Goal: Task Accomplishment & Management: Manage account settings

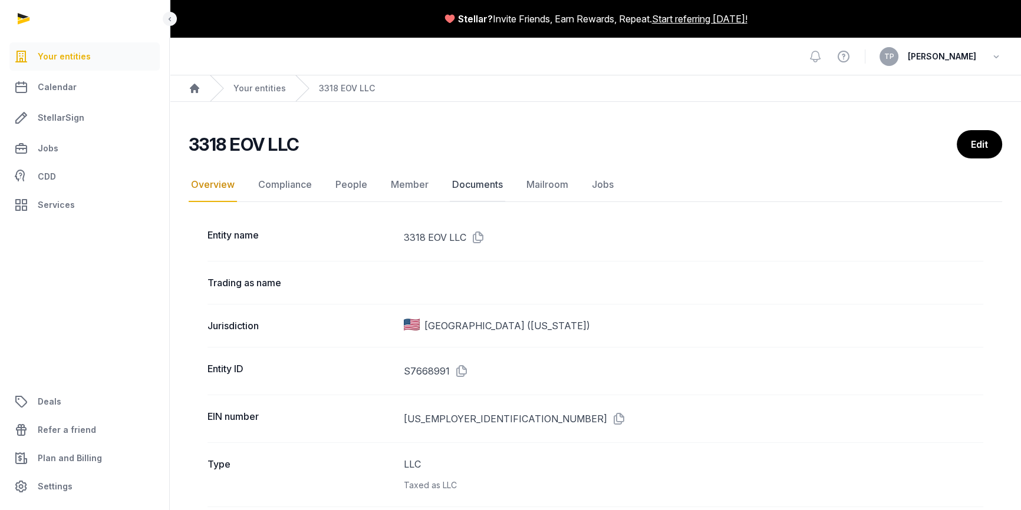
click at [479, 185] on link "Documents" at bounding box center [477, 185] width 55 height 34
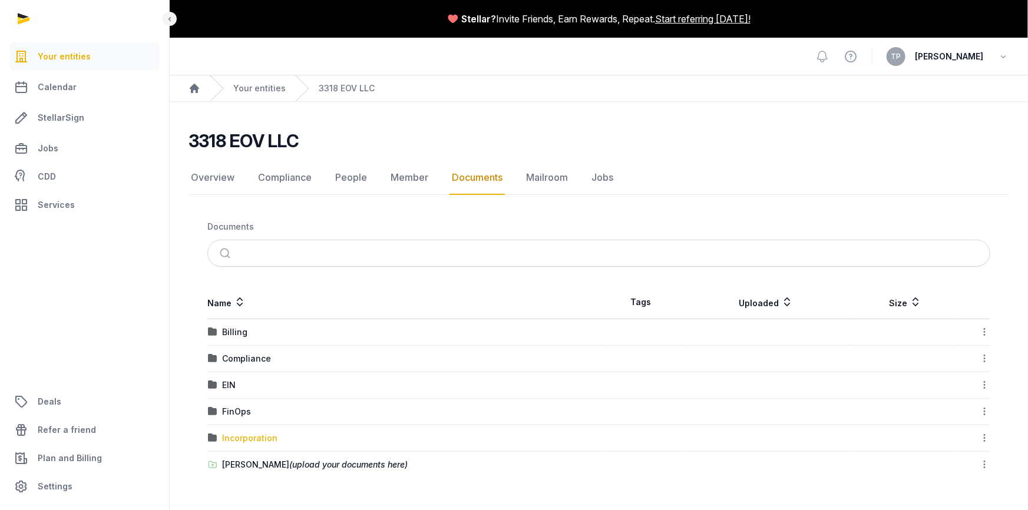
click at [253, 435] on div "Incorporation" at bounding box center [249, 439] width 55 height 12
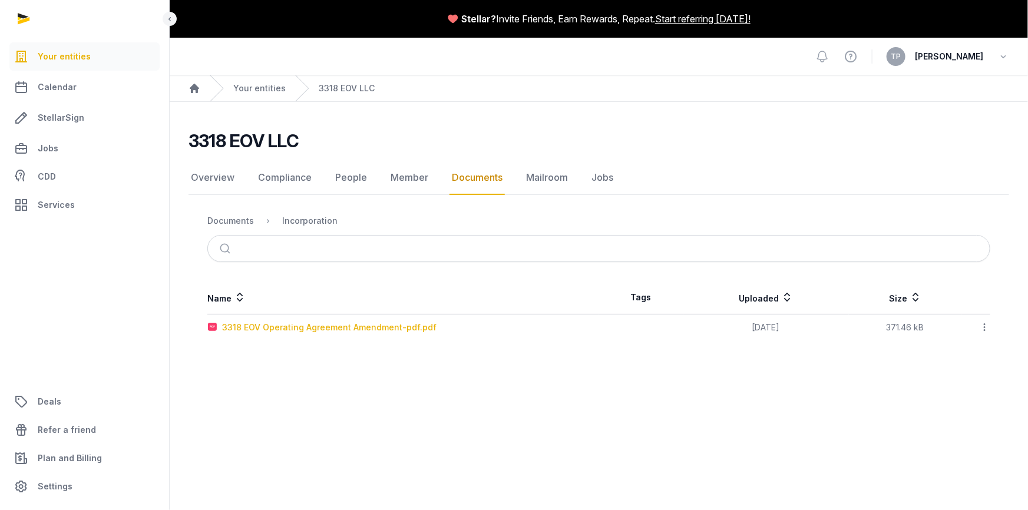
click at [333, 324] on div "3318 EOV Operating Agreement Amendment-pdf.pdf" at bounding box center [329, 328] width 215 height 12
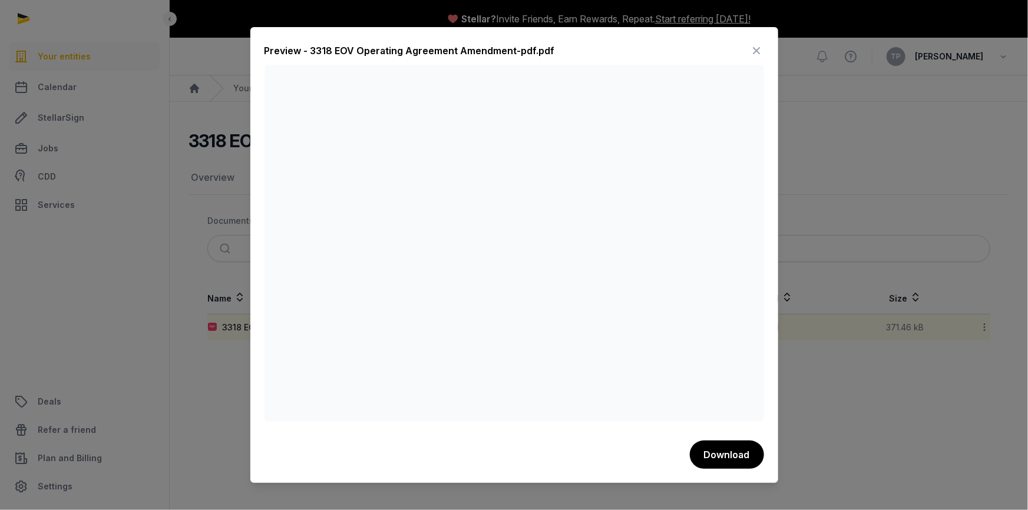
click at [759, 47] on icon at bounding box center [757, 50] width 14 height 19
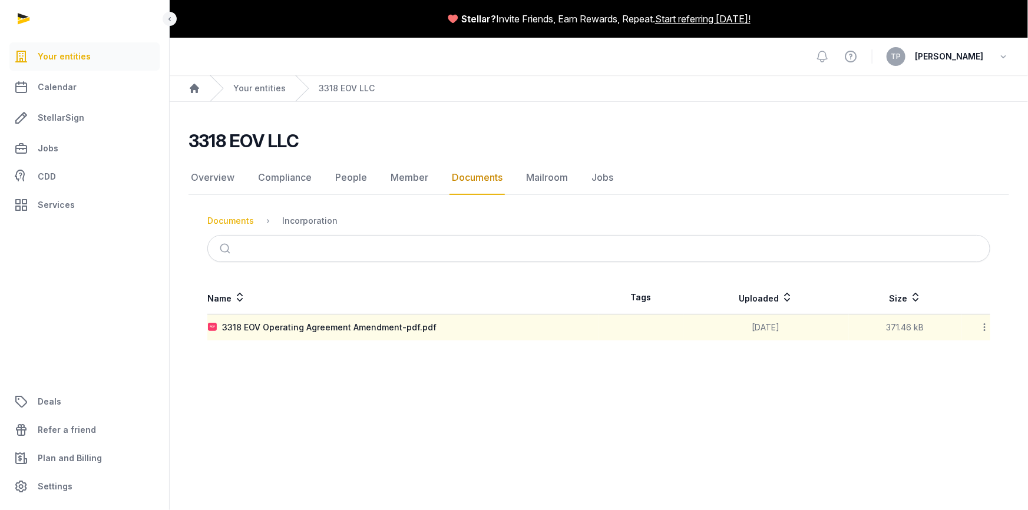
click at [226, 221] on div "Documents" at bounding box center [230, 221] width 47 height 12
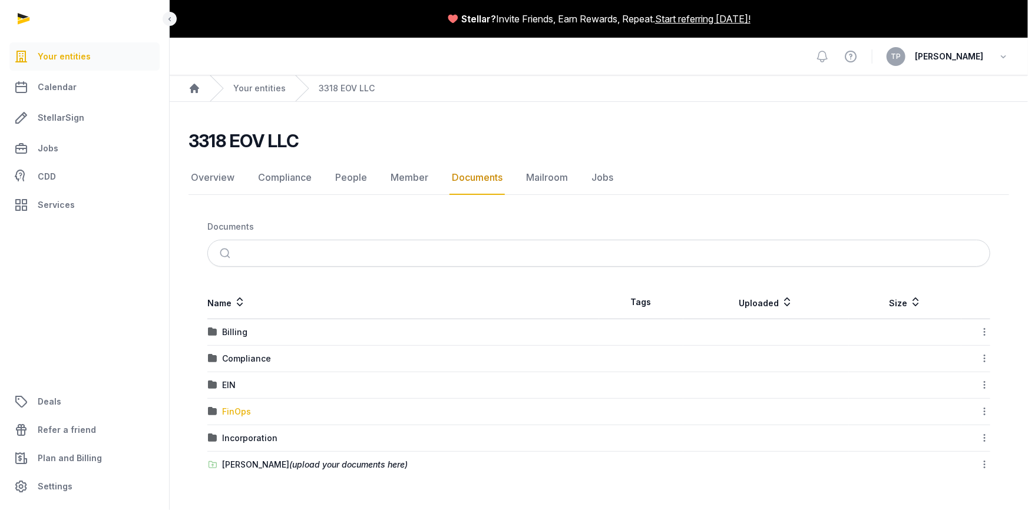
click at [245, 414] on div "FinOps" at bounding box center [236, 412] width 29 height 12
click at [245, 414] on main "Stellar? Invite Friends, Earn Rewards, Repeat. Start referring [DATE]! Open sid…" at bounding box center [514, 255] width 1028 height 510
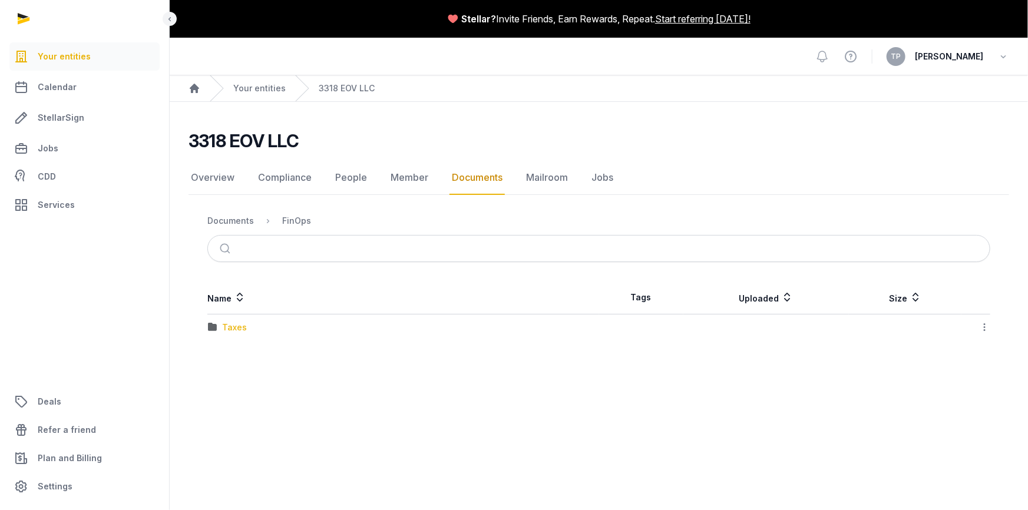
click at [232, 330] on div "Taxes" at bounding box center [234, 328] width 25 height 12
click at [232, 353] on div "Federal" at bounding box center [237, 354] width 31 height 12
click at [0, 0] on div "Loading" at bounding box center [0, 0] width 0 height 0
click at [348, 222] on div "Taxes" at bounding box center [351, 221] width 25 height 12
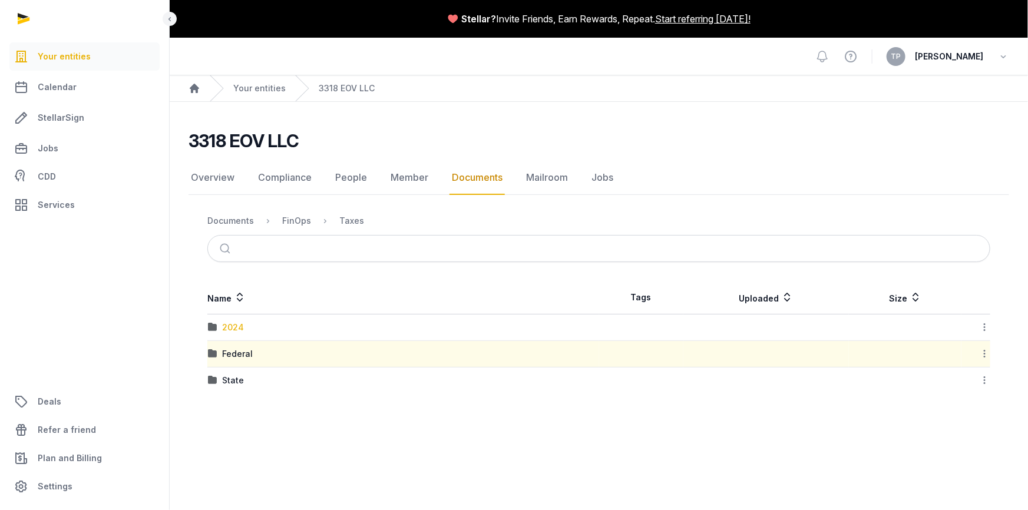
click at [233, 329] on div "2024" at bounding box center [233, 328] width 22 height 12
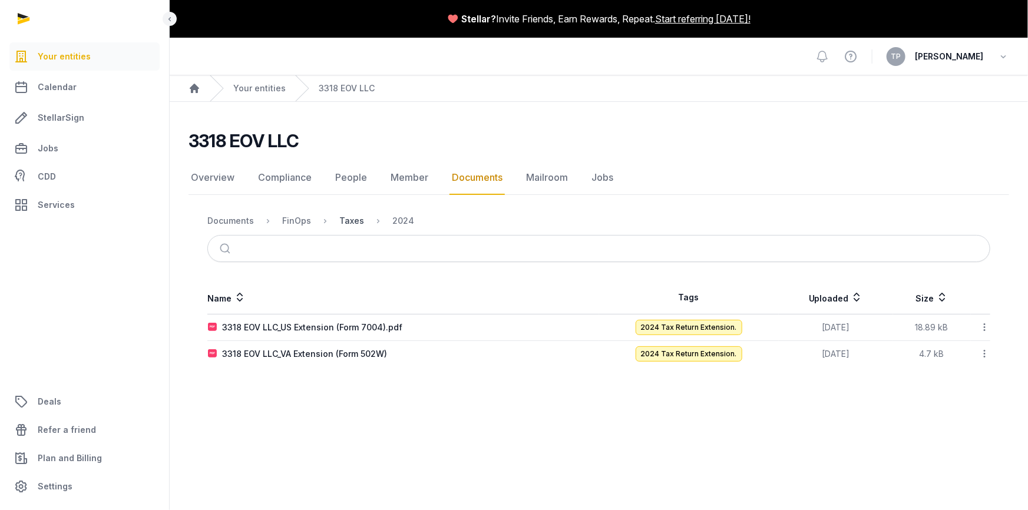
click at [342, 221] on div "Taxes" at bounding box center [351, 221] width 25 height 12
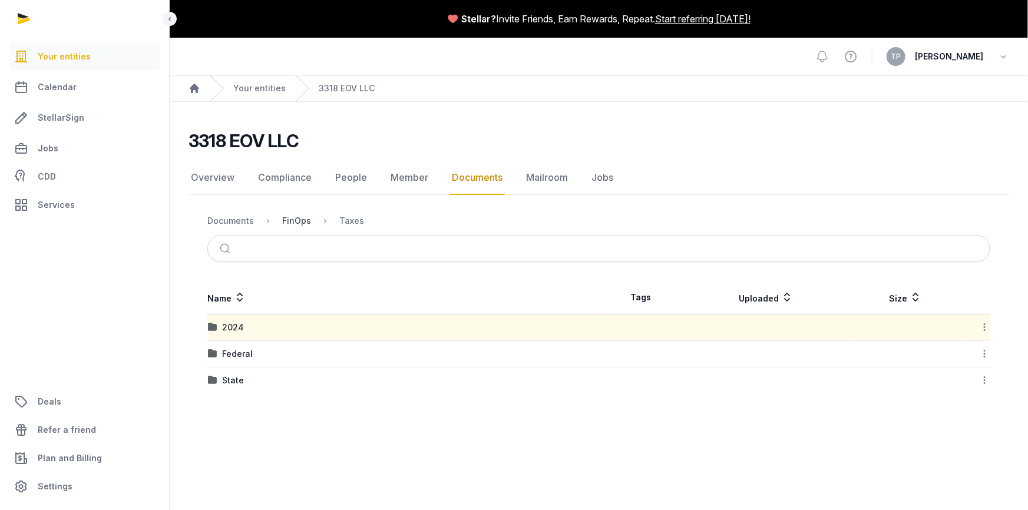
click at [287, 218] on div "FinOps" at bounding box center [296, 221] width 29 height 12
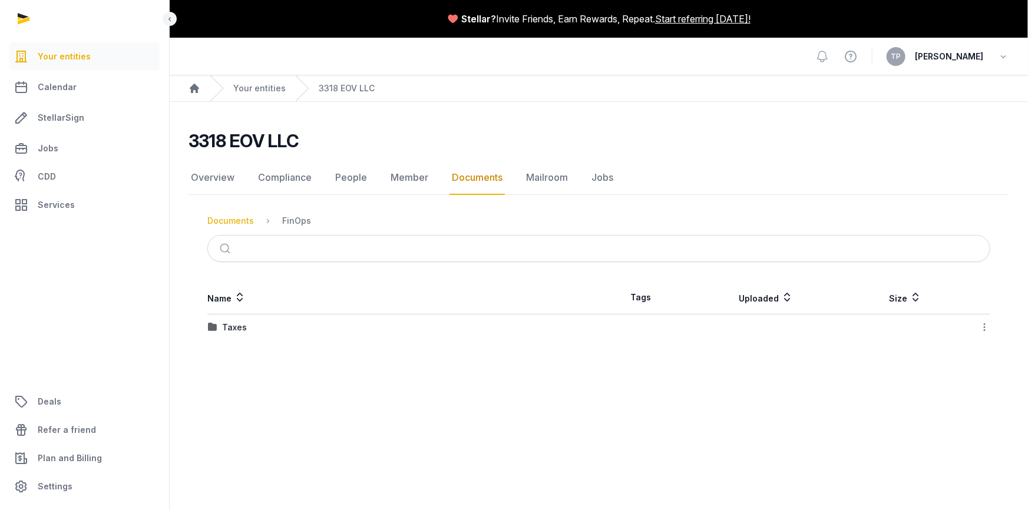
click at [212, 220] on div "Documents" at bounding box center [230, 221] width 47 height 12
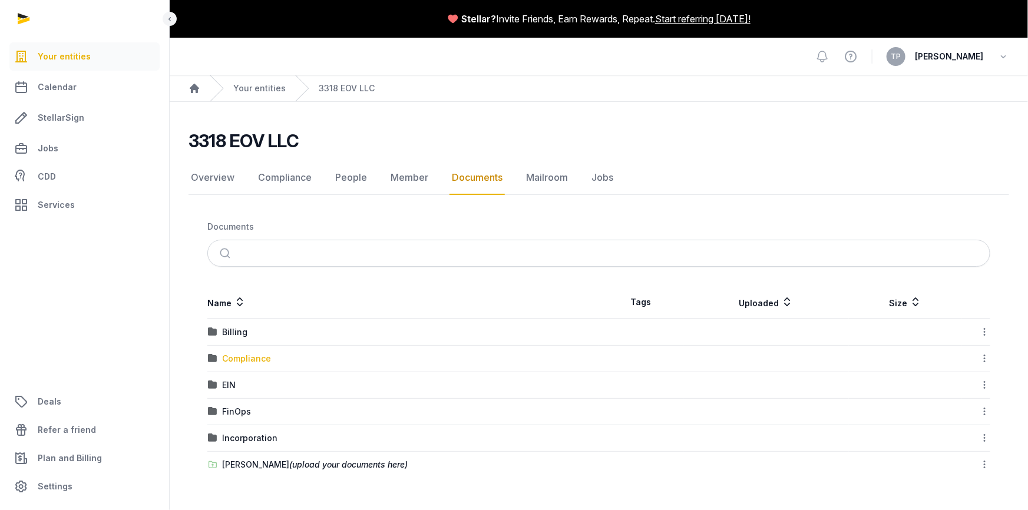
click at [250, 355] on div "Compliance" at bounding box center [246, 359] width 49 height 12
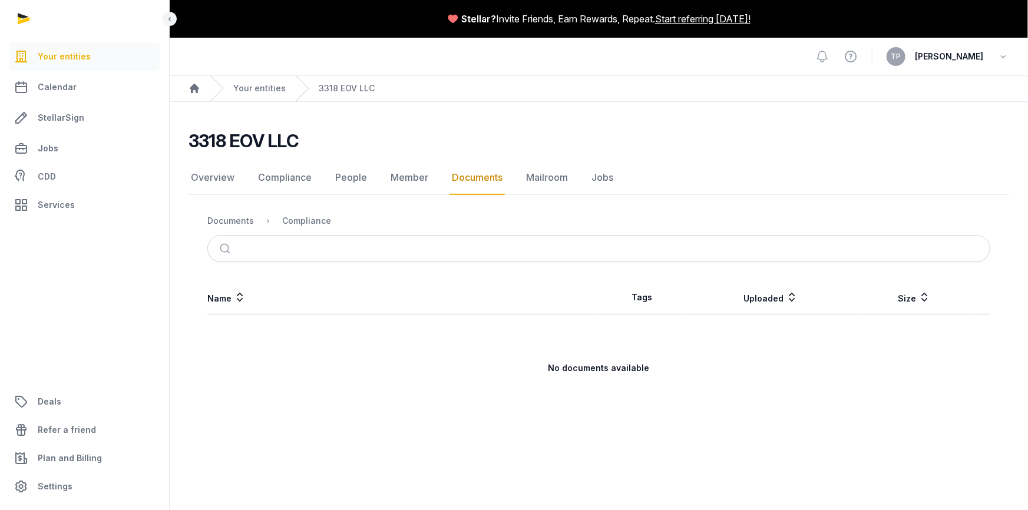
click at [206, 215] on div "Documents Compliance" at bounding box center [599, 234] width 821 height 55
click at [233, 219] on div "Documents" at bounding box center [230, 221] width 47 height 12
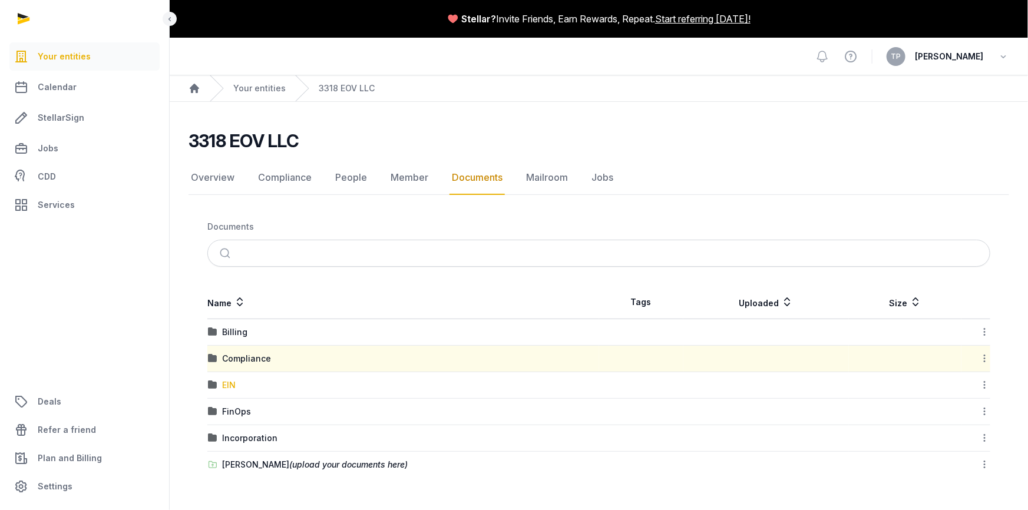
click at [229, 389] on div "EIN" at bounding box center [229, 386] width 14 height 12
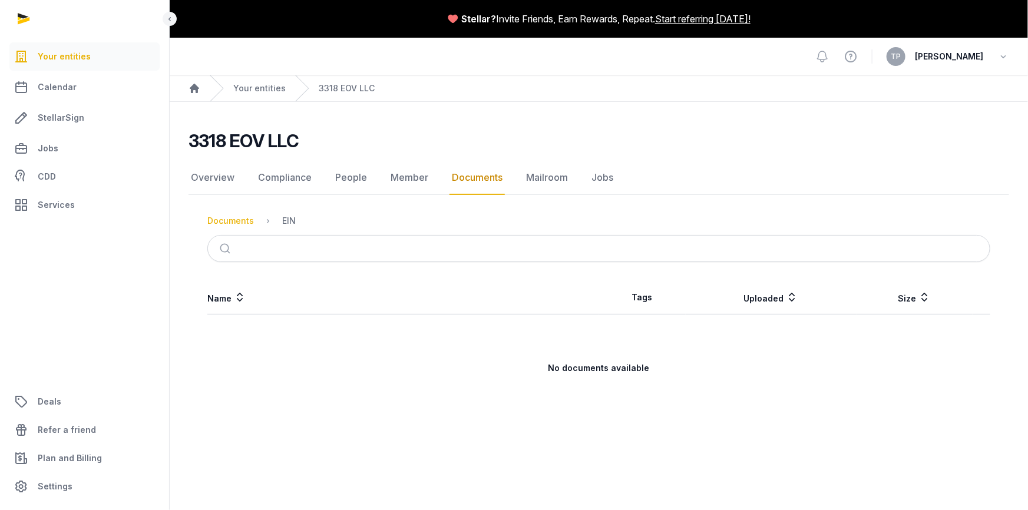
click at [229, 215] on ol "Documents EIN" at bounding box center [251, 221] width 88 height 14
click at [227, 214] on ol "Documents EIN" at bounding box center [251, 221] width 88 height 14
click at [225, 219] on div "Documents" at bounding box center [230, 221] width 47 height 12
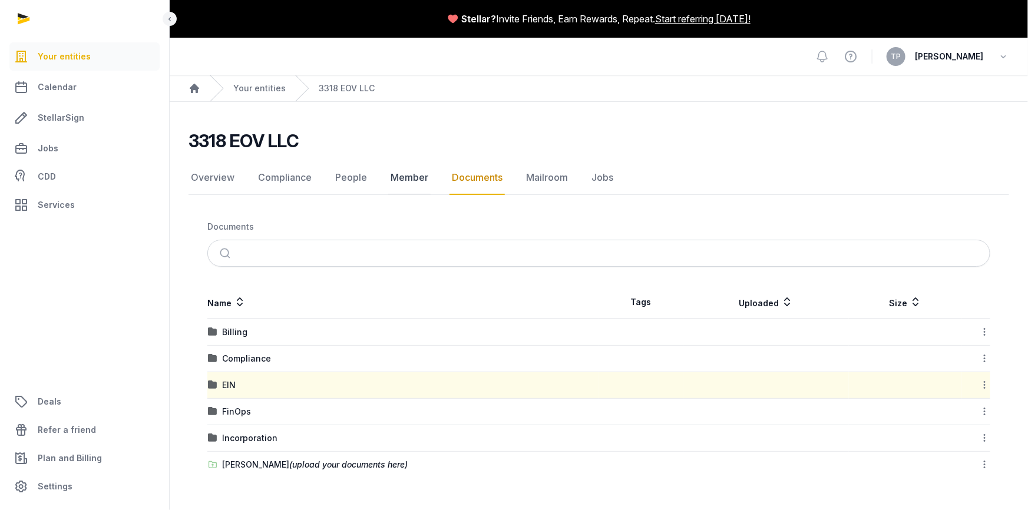
click at [398, 170] on link "Member" at bounding box center [409, 178] width 42 height 34
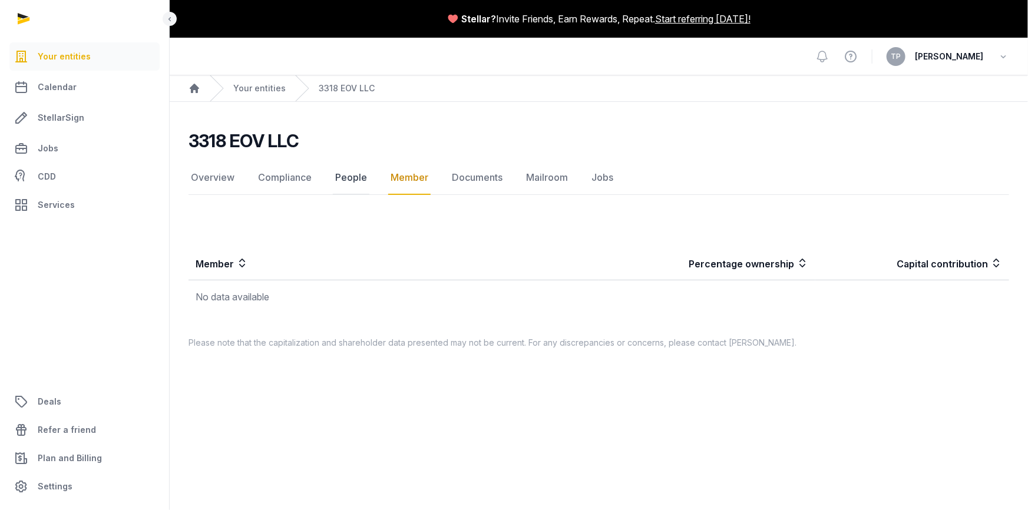
click at [352, 179] on link "People" at bounding box center [351, 178] width 37 height 34
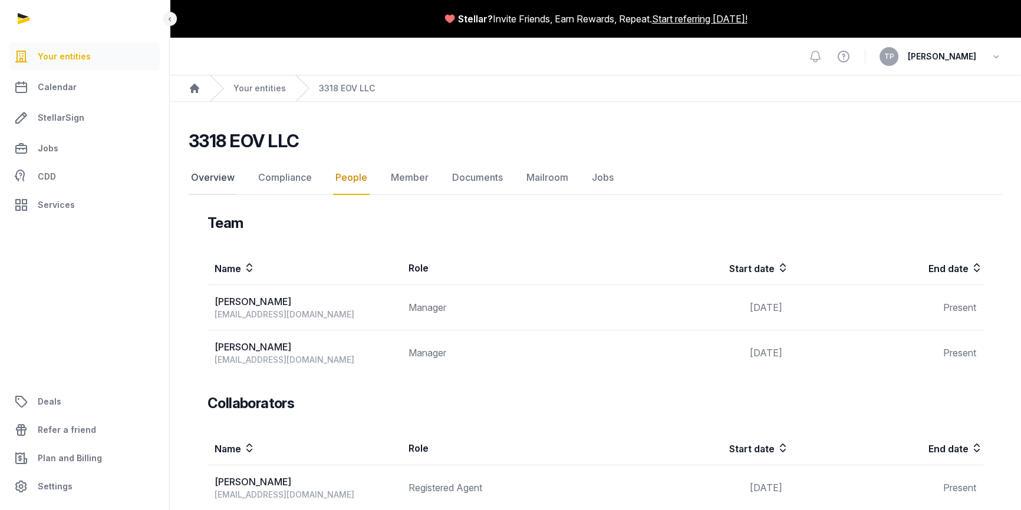
click at [216, 180] on link "Overview" at bounding box center [213, 178] width 48 height 34
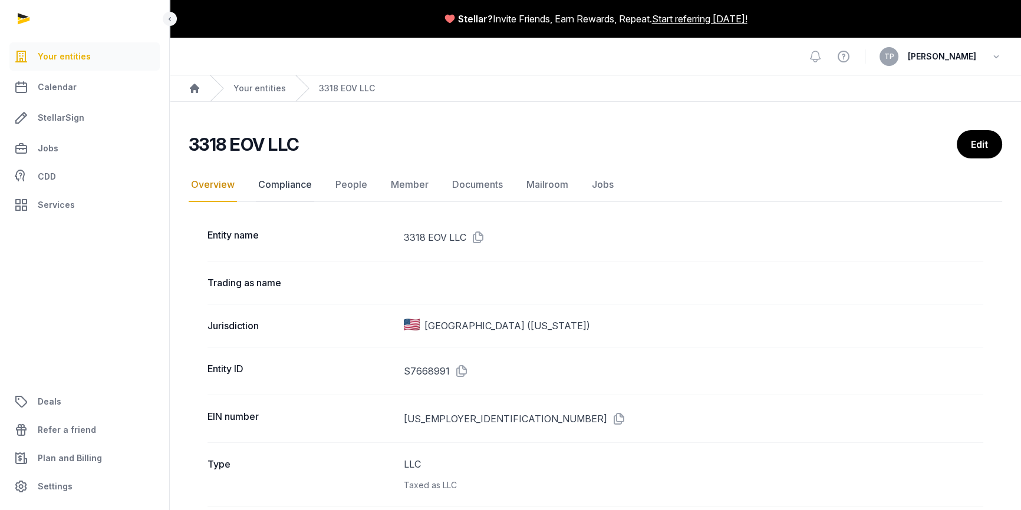
click at [306, 184] on link "Compliance" at bounding box center [285, 185] width 58 height 34
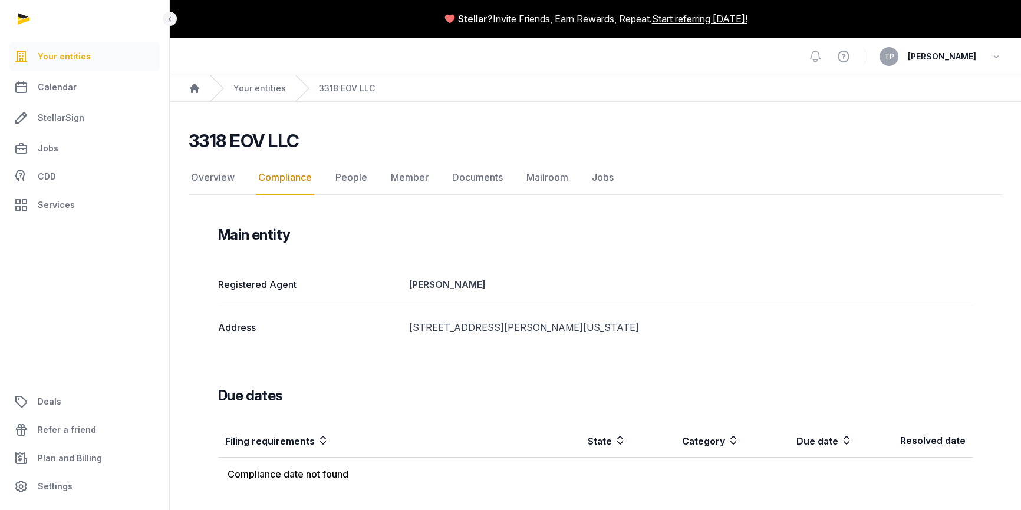
scroll to position [4, 0]
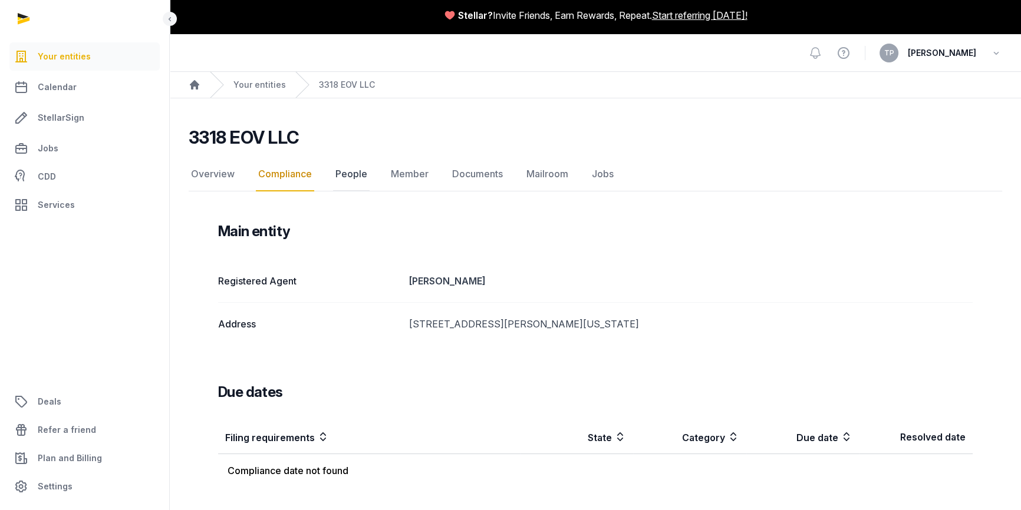
click at [351, 170] on link "People" at bounding box center [351, 174] width 37 height 34
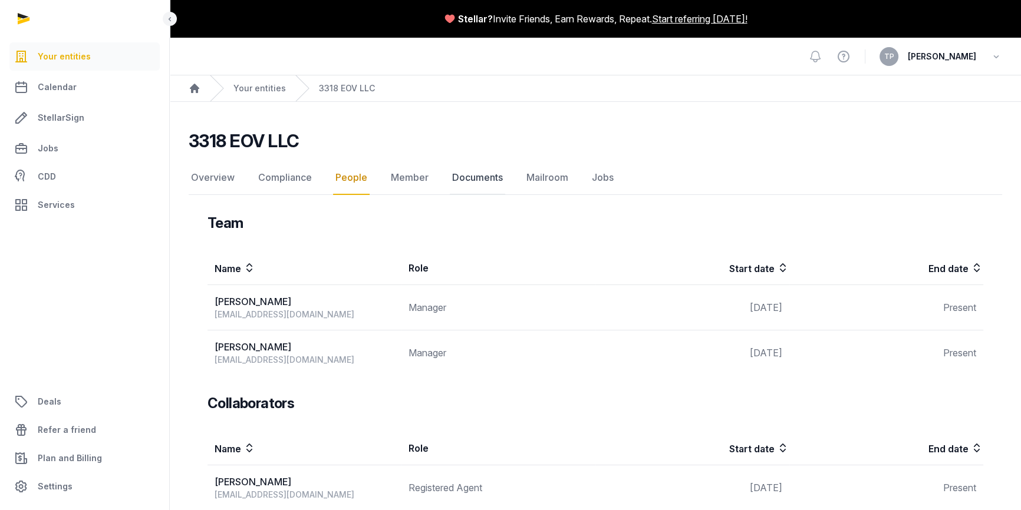
click at [465, 183] on link "Documents" at bounding box center [477, 178] width 55 height 34
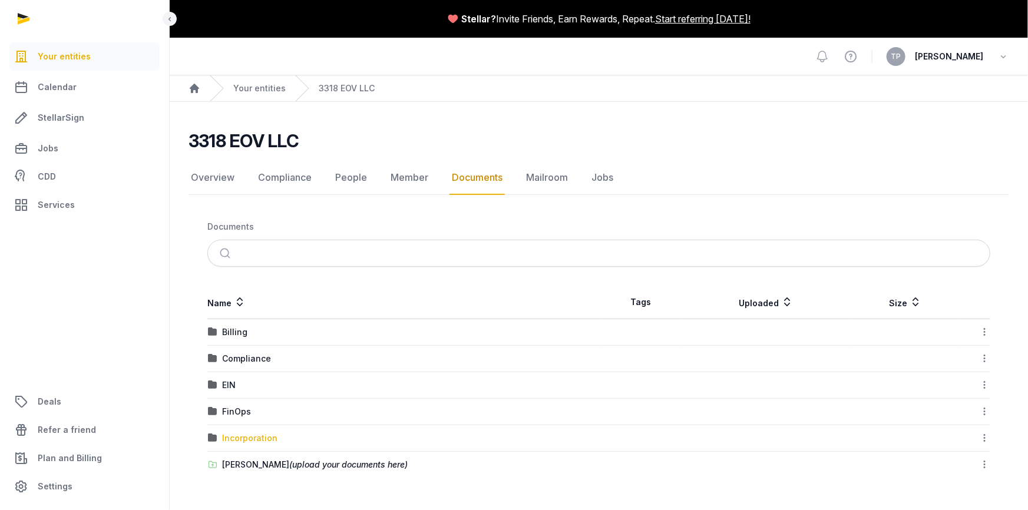
click at [248, 435] on div "Incorporation" at bounding box center [249, 439] width 55 height 12
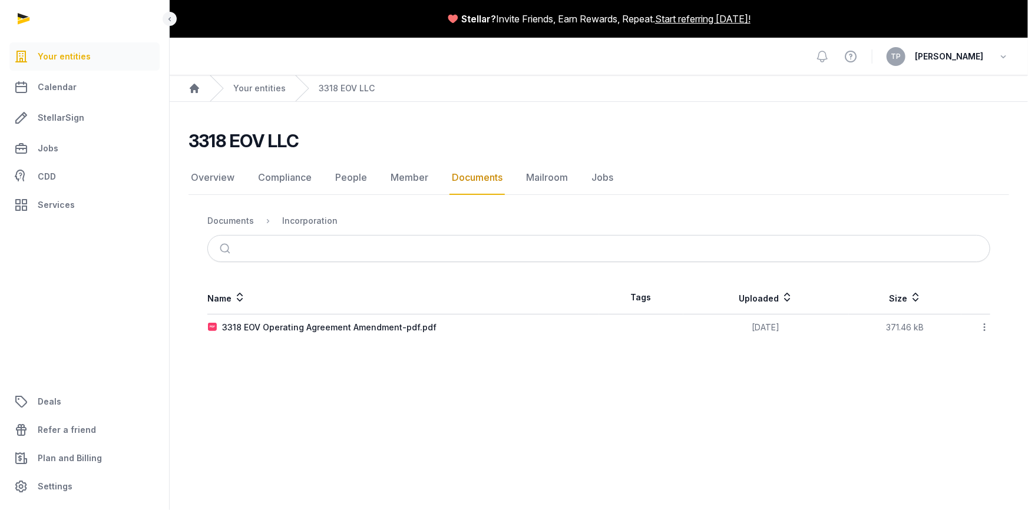
click at [250, 330] on div "3318 EOV Operating Agreement Amendment-pdf.pdf" at bounding box center [329, 328] width 215 height 12
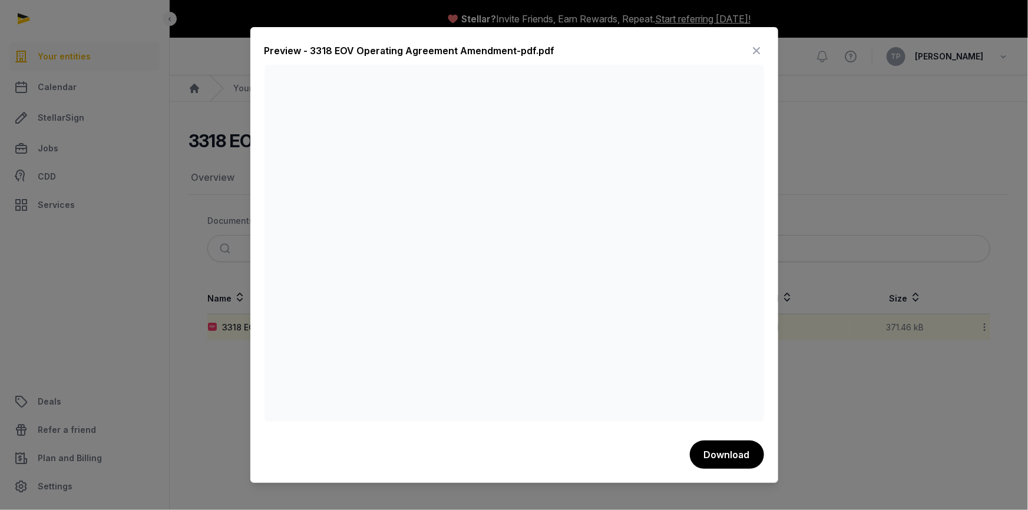
click at [761, 50] on icon at bounding box center [757, 50] width 14 height 19
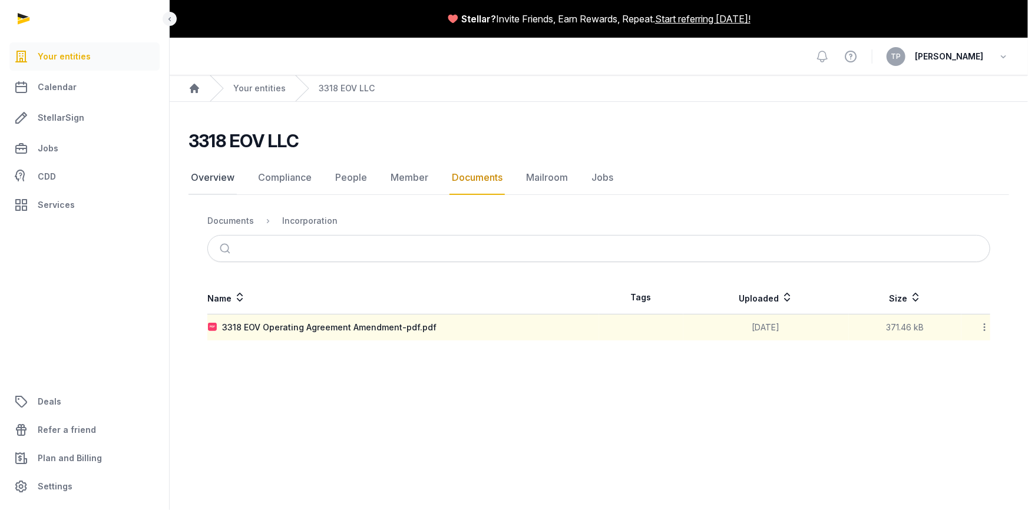
click at [222, 179] on link "Overview" at bounding box center [213, 178] width 48 height 34
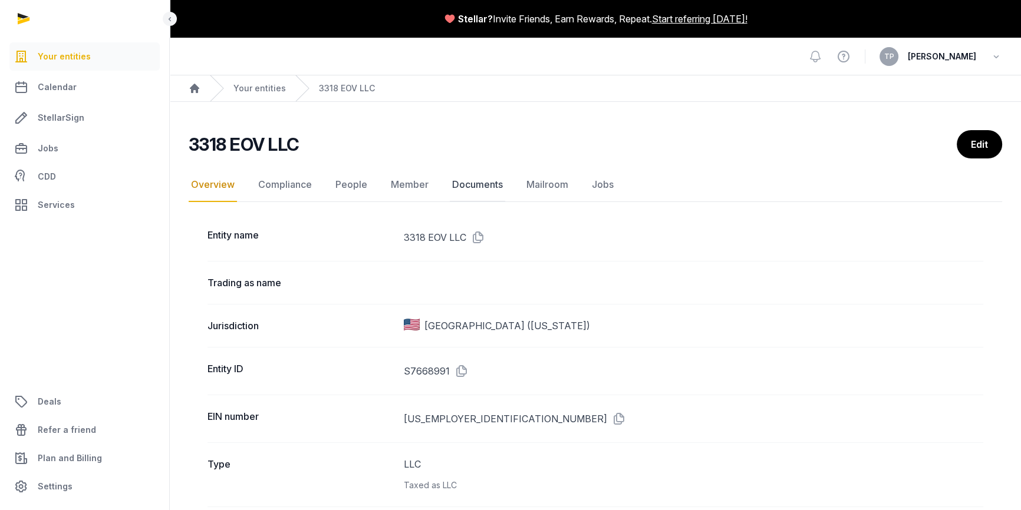
click at [481, 184] on link "Documents" at bounding box center [477, 185] width 55 height 34
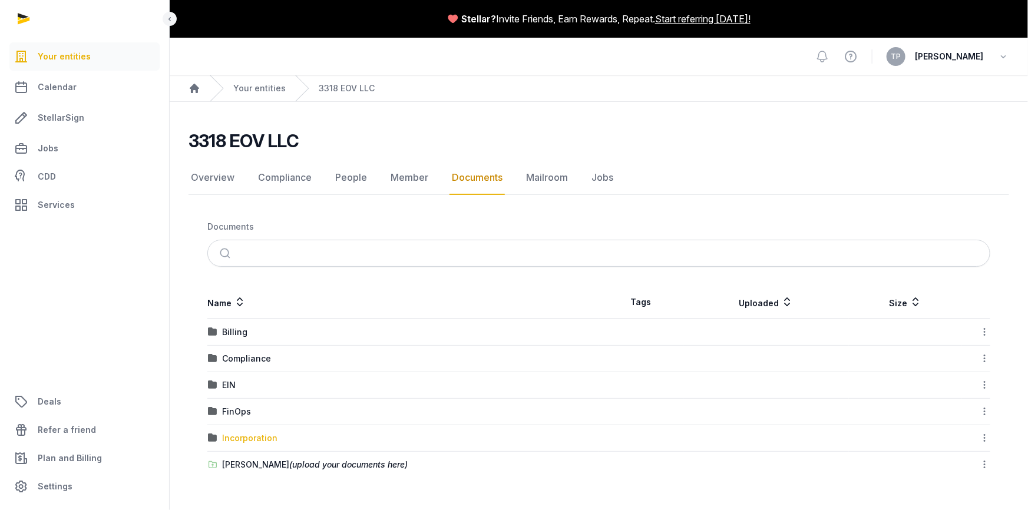
click at [258, 440] on div "Incorporation" at bounding box center [249, 439] width 55 height 12
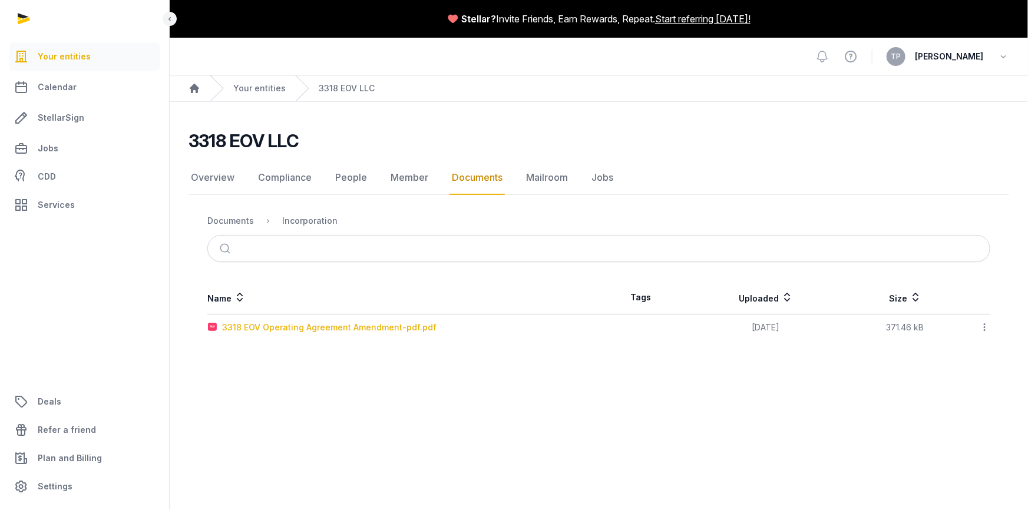
click at [315, 330] on div "3318 EOV Operating Agreement Amendment-pdf.pdf" at bounding box center [329, 328] width 215 height 12
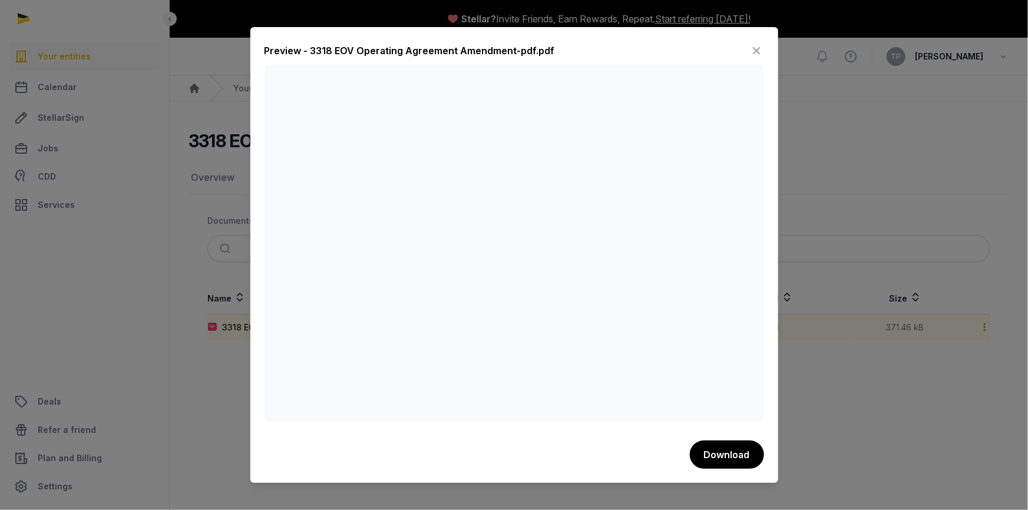
click at [763, 49] on icon at bounding box center [757, 50] width 14 height 19
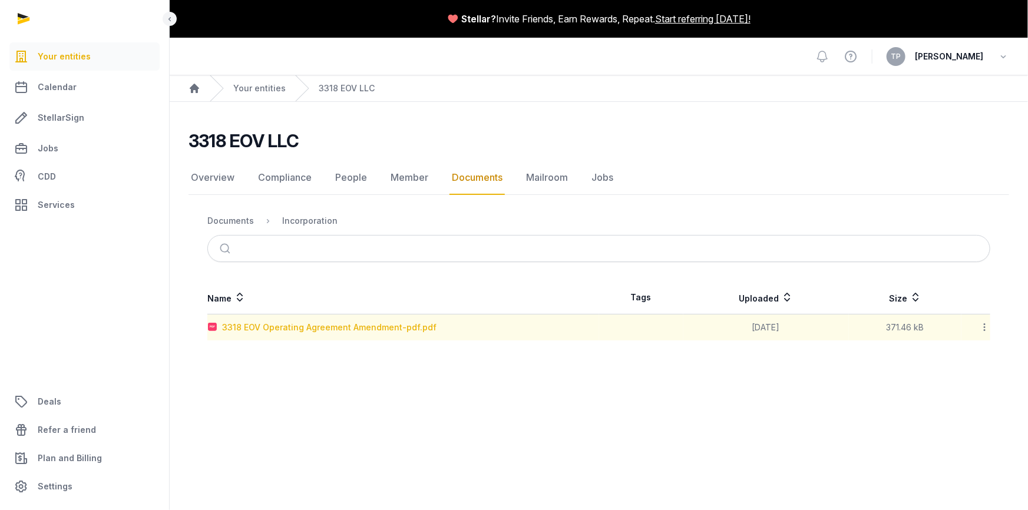
click at [384, 326] on div "3318 EOV Operating Agreement Amendment-pdf.pdf" at bounding box center [329, 328] width 215 height 12
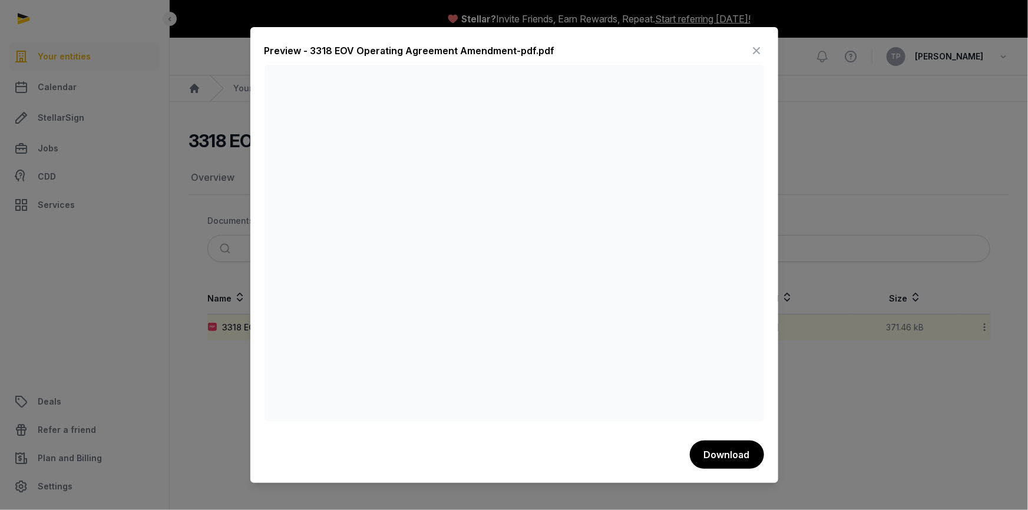
click at [763, 51] on icon at bounding box center [757, 50] width 14 height 19
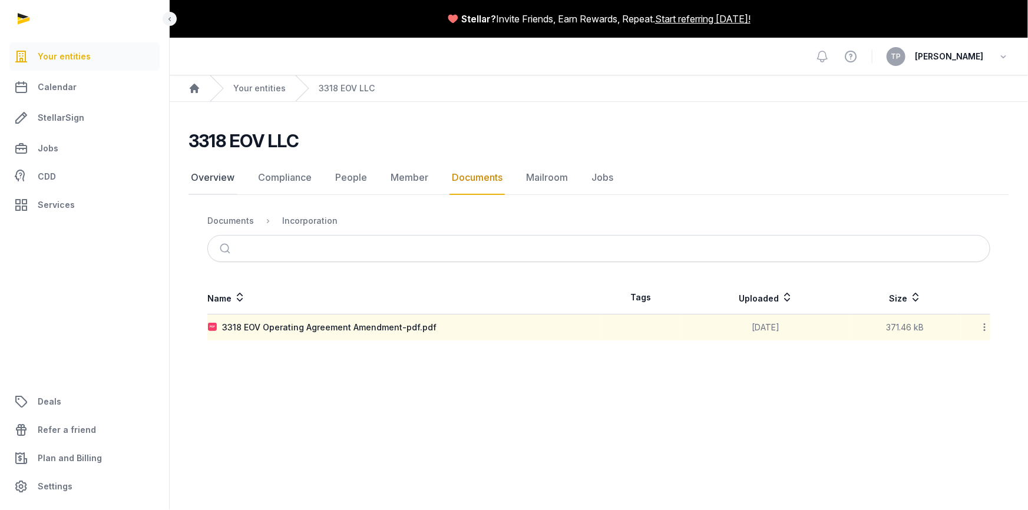
click at [212, 176] on link "Overview" at bounding box center [213, 178] width 48 height 34
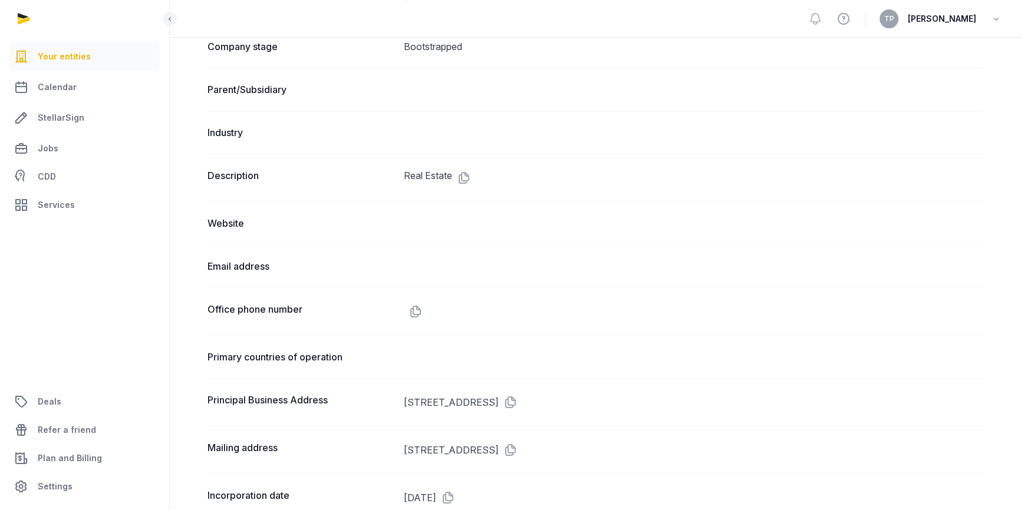
scroll to position [558, 0]
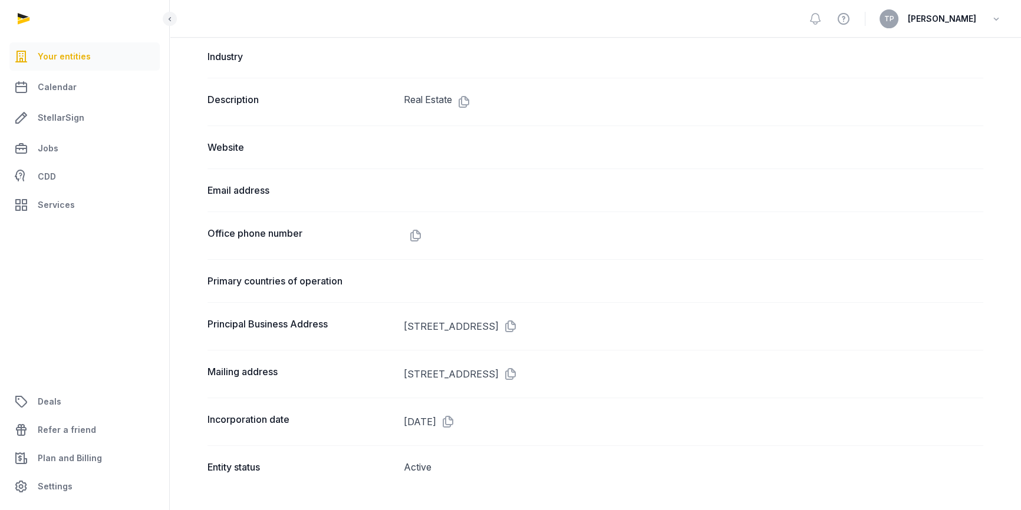
click at [27, 18] on div at bounding box center [85, 19] width 170 height 38
click at [166, 17] on icon at bounding box center [169, 19] width 9 height 14
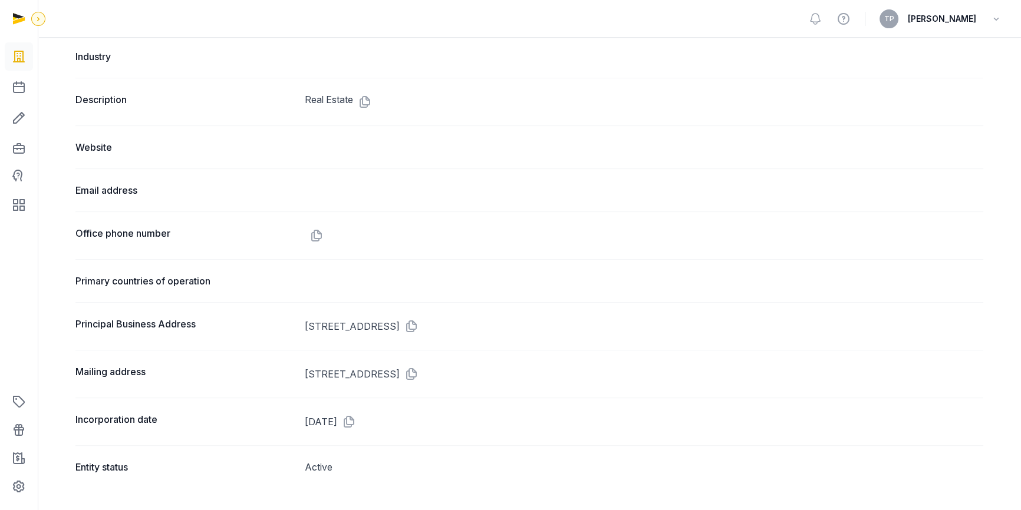
click at [39, 17] on icon at bounding box center [38, 19] width 9 height 14
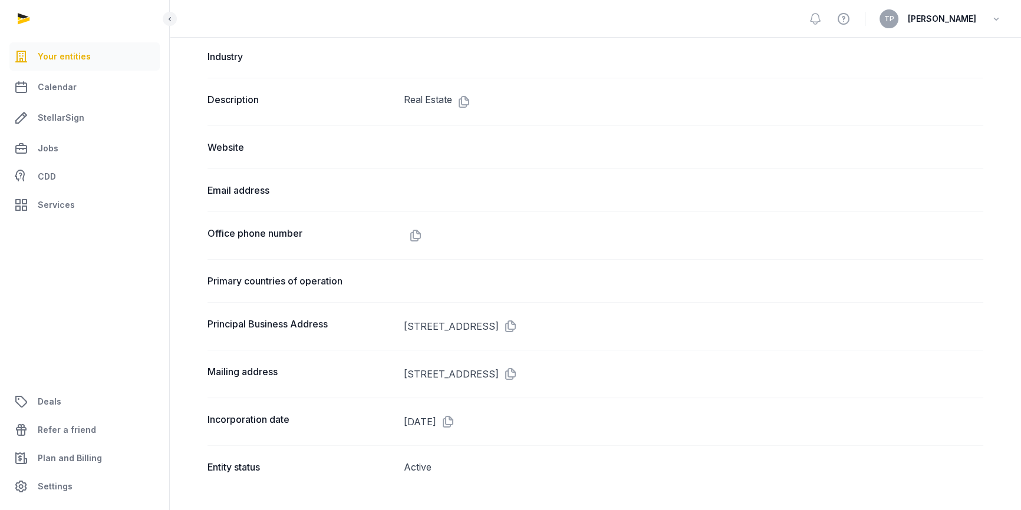
drag, startPoint x: 48, startPoint y: 18, endPoint x: 41, endPoint y: 23, distance: 8.5
click at [48, 18] on div at bounding box center [85, 19] width 170 height 38
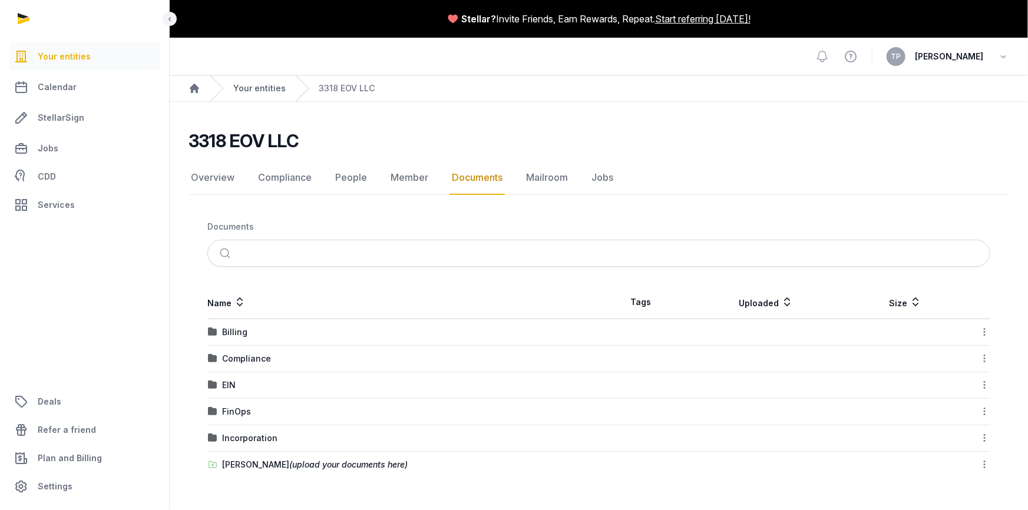
click at [254, 88] on link "Your entities" at bounding box center [259, 89] width 52 height 12
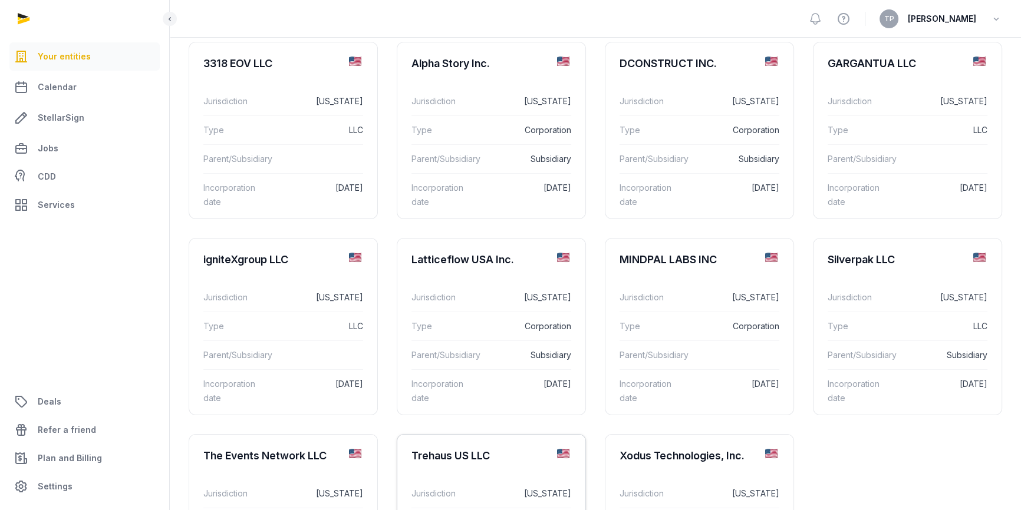
scroll to position [214, 0]
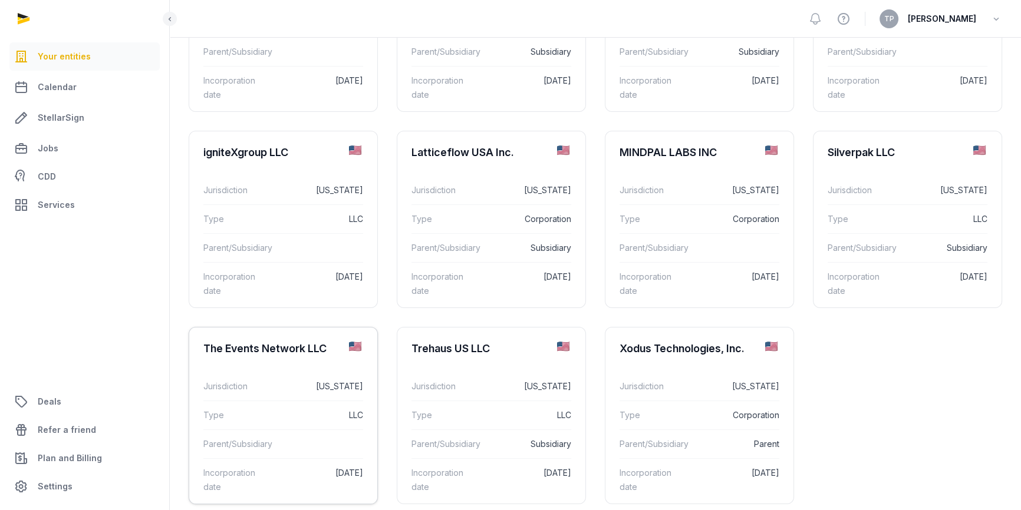
click at [307, 430] on div "Parent/Subsidiary" at bounding box center [283, 444] width 160 height 29
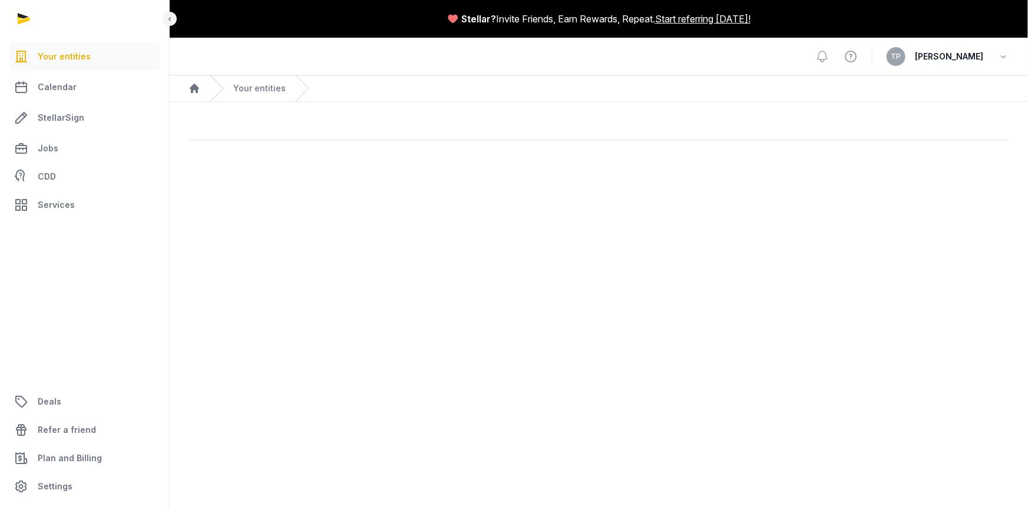
click at [307, 430] on main "Stellar? Invite Friends, Earn Rewards, Repeat. Start referring [DATE]! Open sid…" at bounding box center [514, 255] width 1028 height 510
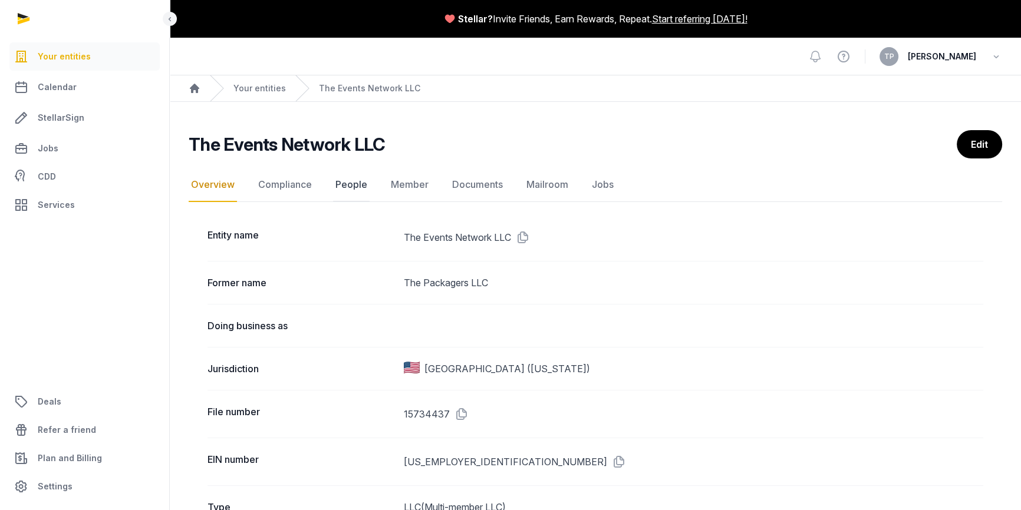
click at [348, 184] on link "People" at bounding box center [351, 185] width 37 height 34
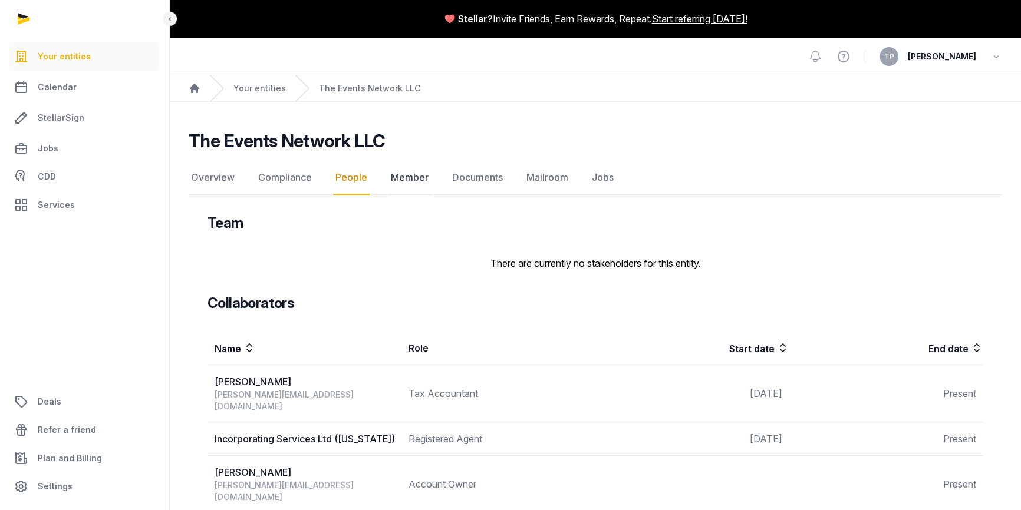
click at [401, 182] on link "Member" at bounding box center [409, 178] width 42 height 34
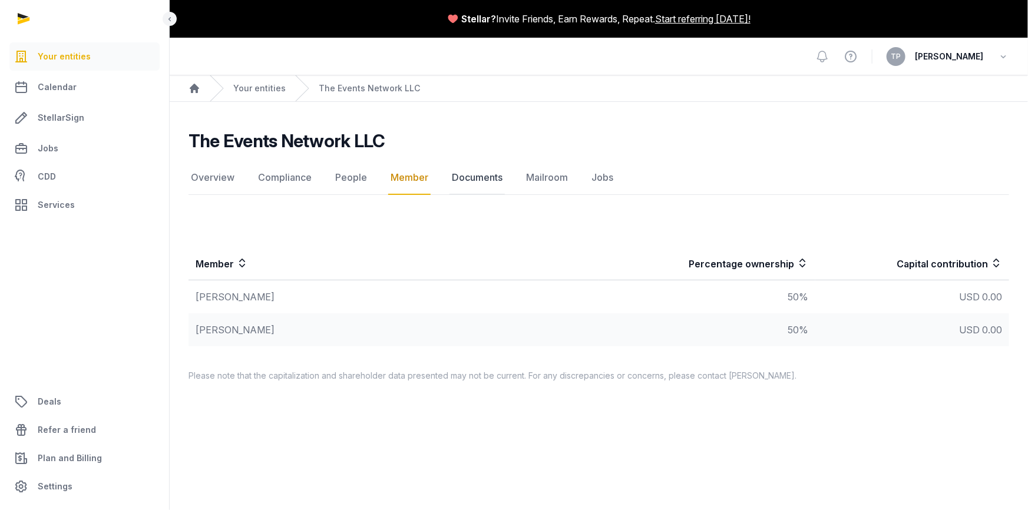
click at [483, 179] on link "Documents" at bounding box center [477, 178] width 55 height 34
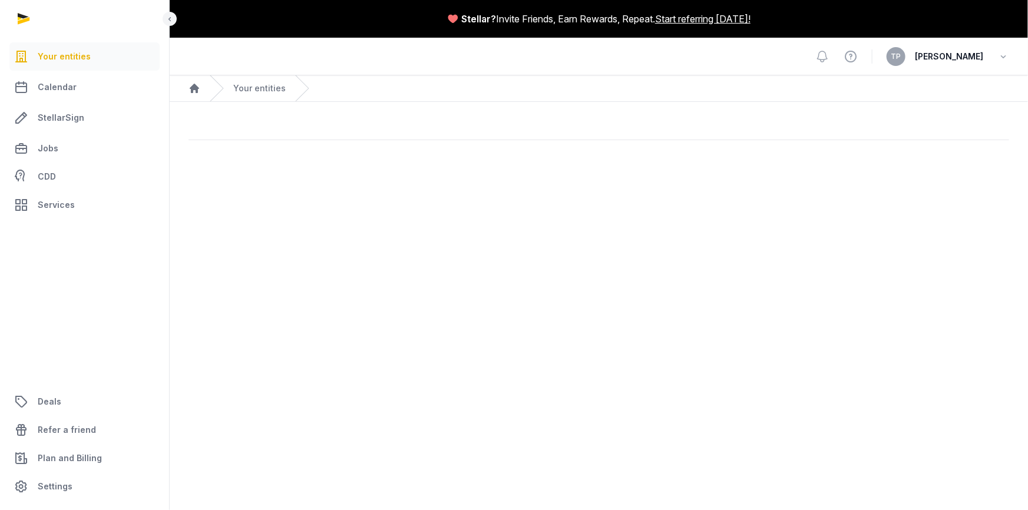
click at [483, 179] on main "Stellar? Invite Friends, Earn Rewards, Repeat. Start referring [DATE]! Open sid…" at bounding box center [514, 255] width 1028 height 510
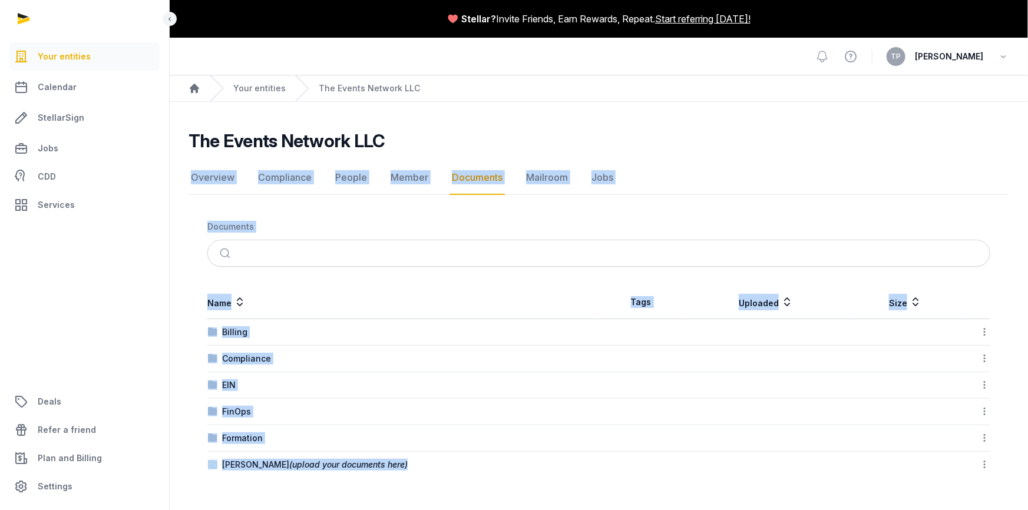
click at [478, 177] on link "Documents" at bounding box center [477, 178] width 55 height 34
click at [223, 182] on link "Overview" at bounding box center [213, 178] width 48 height 34
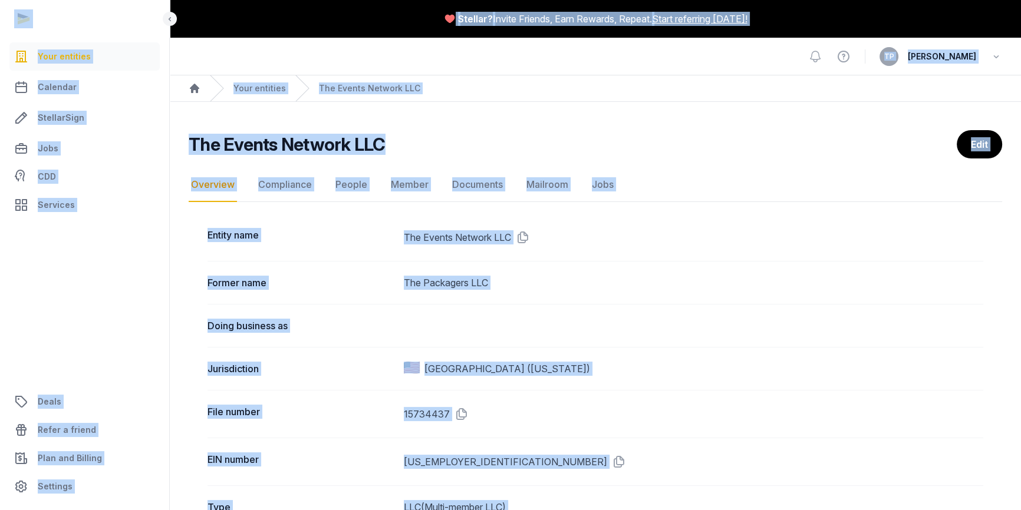
scroll to position [53, 0]
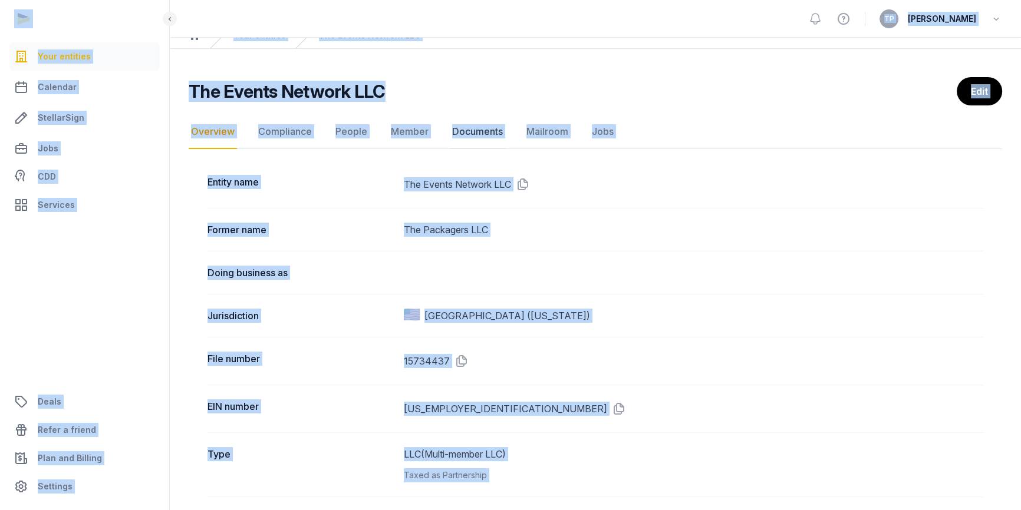
click at [485, 121] on link "Documents" at bounding box center [477, 132] width 55 height 34
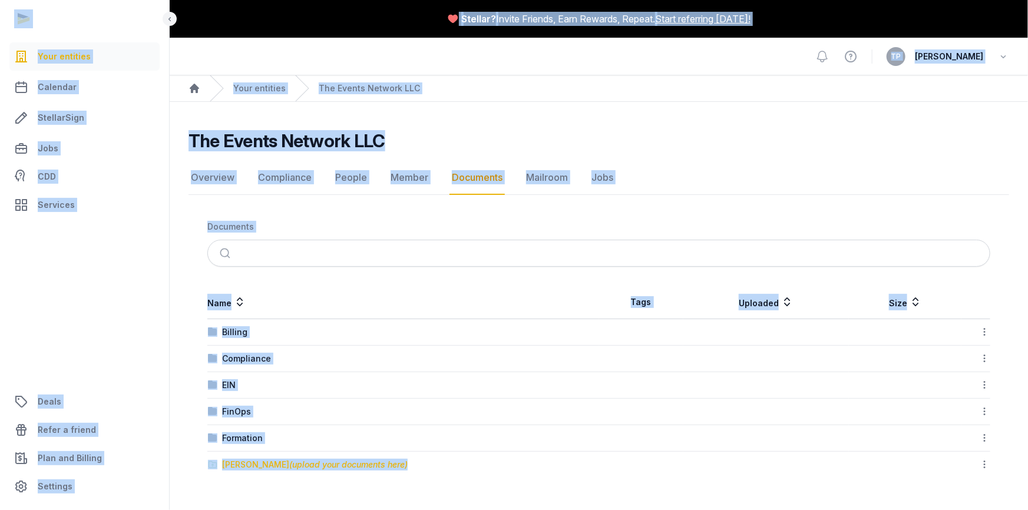
click at [263, 459] on div "[PERSON_NAME] (upload your documents here)" at bounding box center [315, 465] width 186 height 12
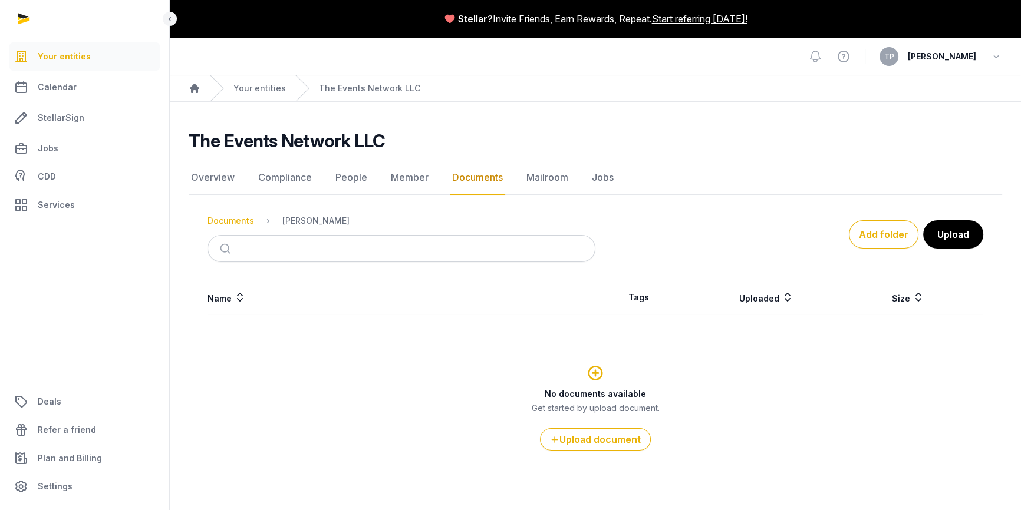
click at [229, 222] on div "Documents" at bounding box center [230, 221] width 47 height 12
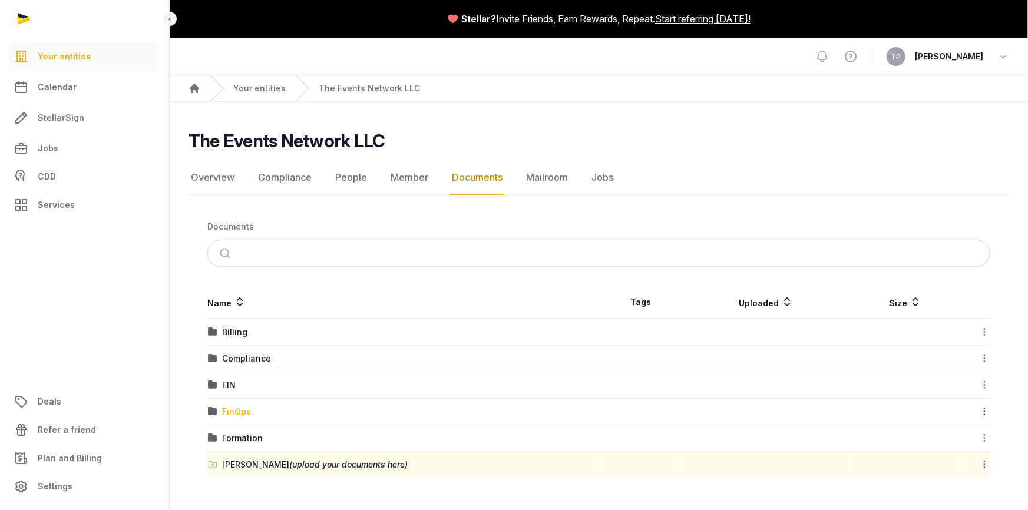
click at [223, 410] on div "FinOps" at bounding box center [236, 412] width 29 height 12
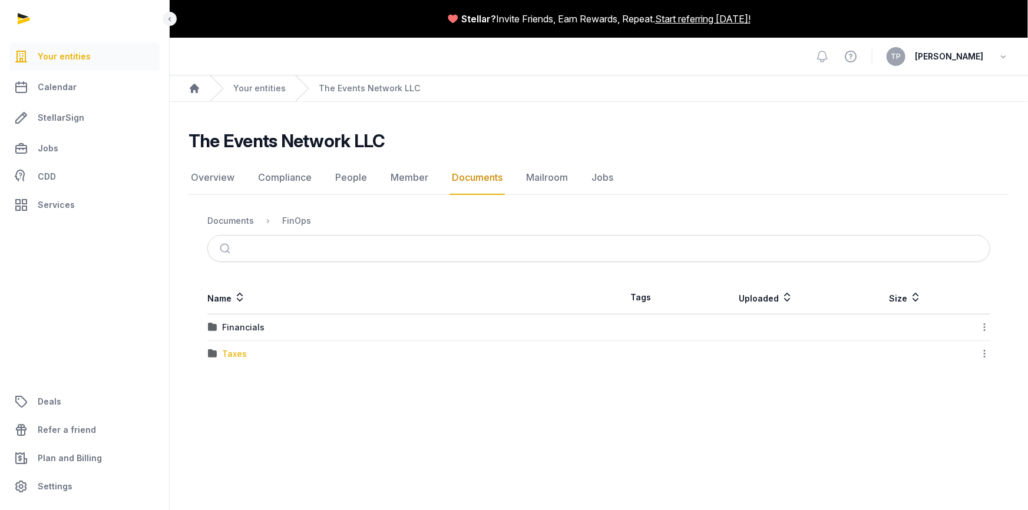
click at [239, 358] on div "Taxes" at bounding box center [234, 354] width 25 height 12
click at [228, 327] on div "2023" at bounding box center [232, 328] width 21 height 12
click at [0, 0] on div "Loading" at bounding box center [0, 0] width 0 height 0
click at [254, 330] on div "The Events Network LLC_Events Network LLC- Tax Return 2023_exported_2025-01-30 …" at bounding box center [410, 331] width 377 height 24
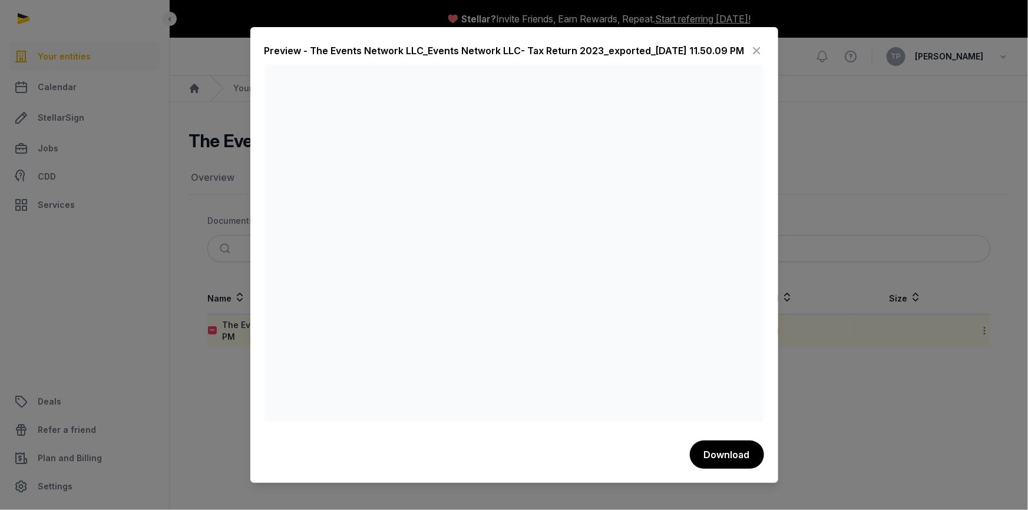
click at [760, 47] on icon at bounding box center [757, 50] width 14 height 19
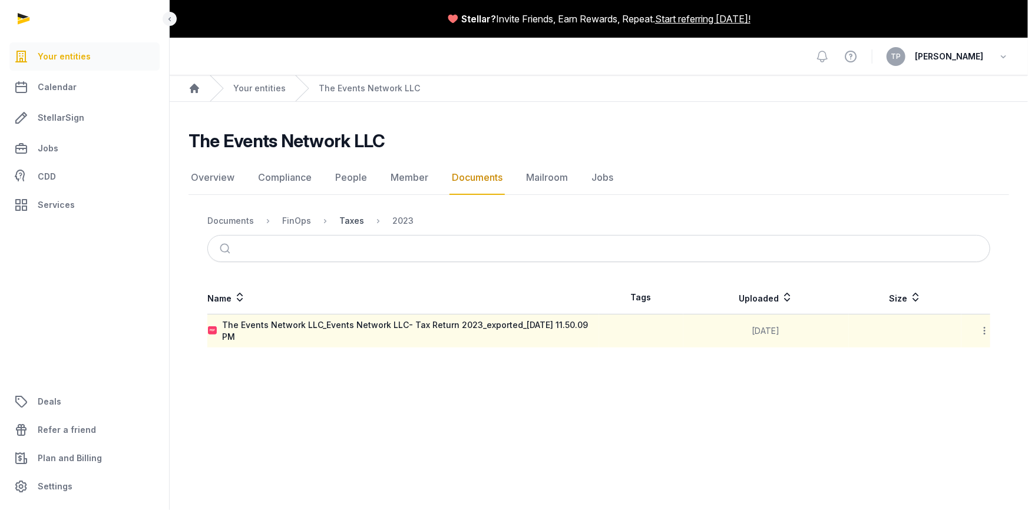
click at [345, 224] on div "Taxes" at bounding box center [351, 221] width 25 height 12
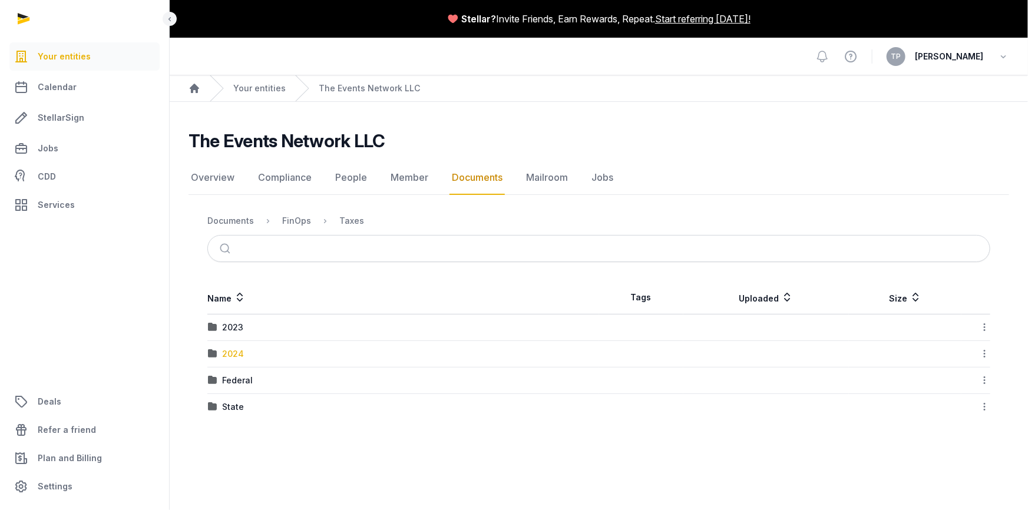
click at [236, 351] on div "2024" at bounding box center [233, 354] width 22 height 12
click at [353, 222] on div "Taxes" at bounding box center [351, 221] width 25 height 12
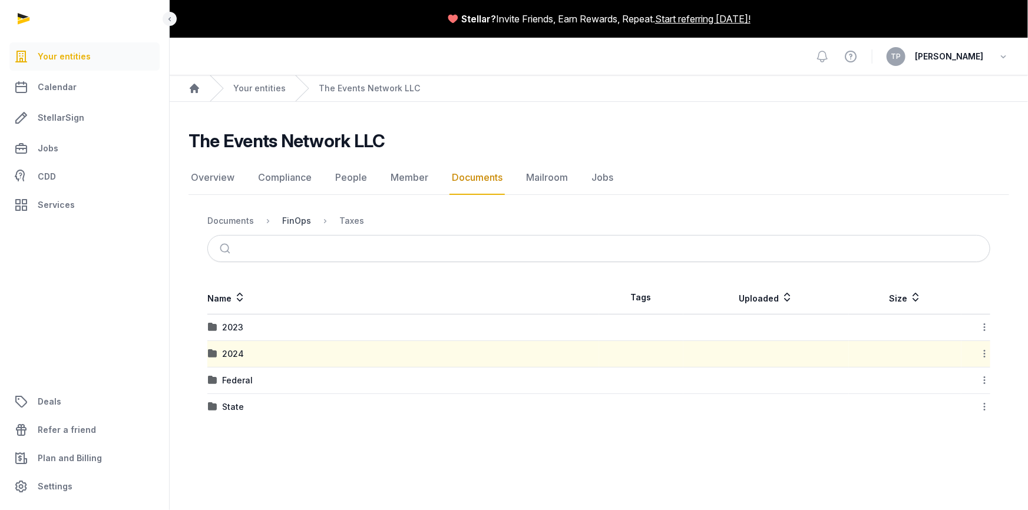
click at [289, 222] on div "FinOps" at bounding box center [296, 221] width 29 height 12
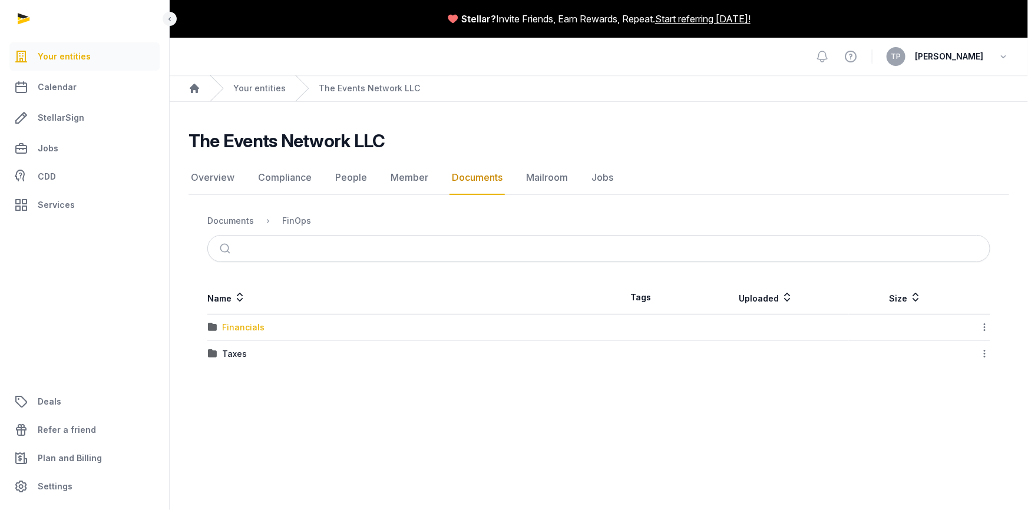
click at [235, 325] on div "Financials" at bounding box center [243, 328] width 42 height 12
click at [239, 326] on div "2024" at bounding box center [233, 328] width 22 height 12
click at [237, 325] on div "Expenses" at bounding box center [241, 328] width 39 height 12
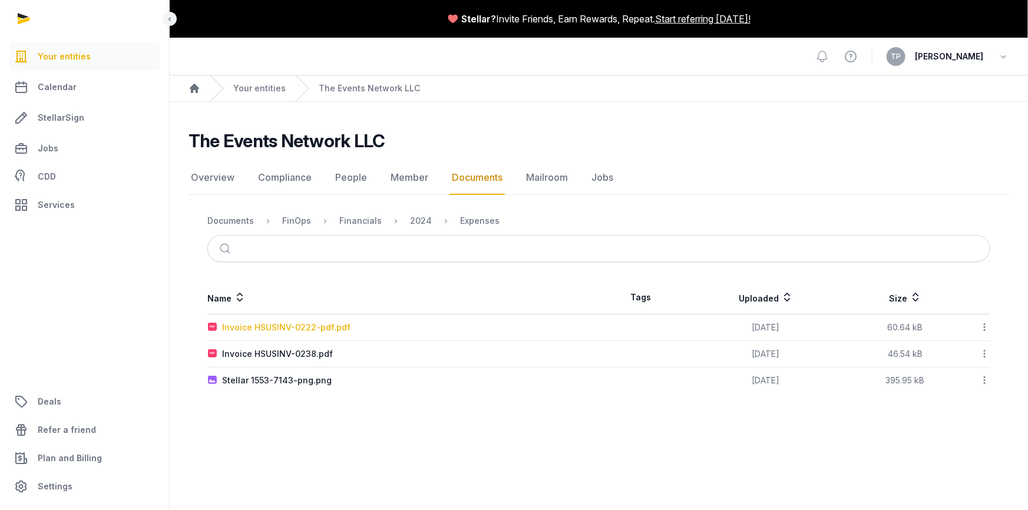
click at [240, 325] on div "Invoice HSUSINV-0222-pdf.pdf" at bounding box center [286, 328] width 128 height 12
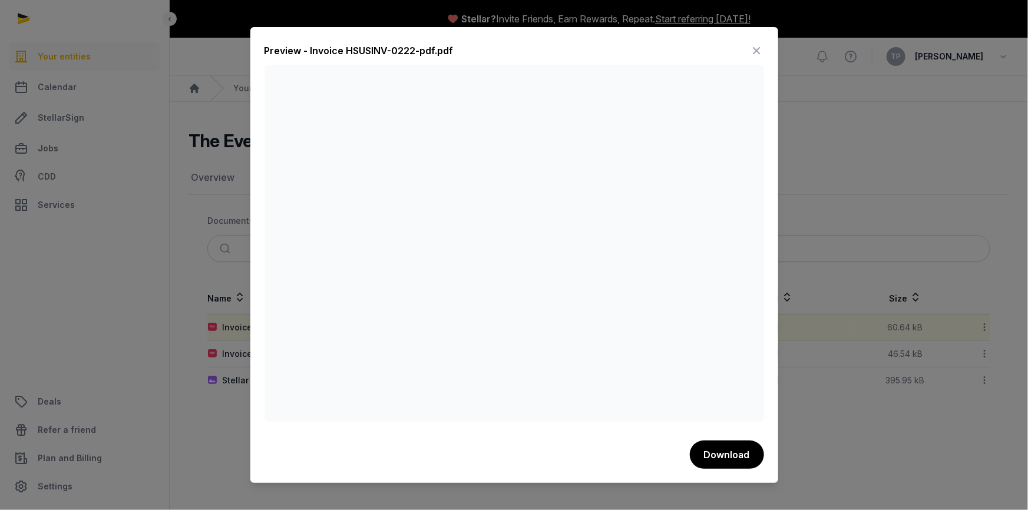
click at [760, 51] on icon at bounding box center [757, 50] width 14 height 19
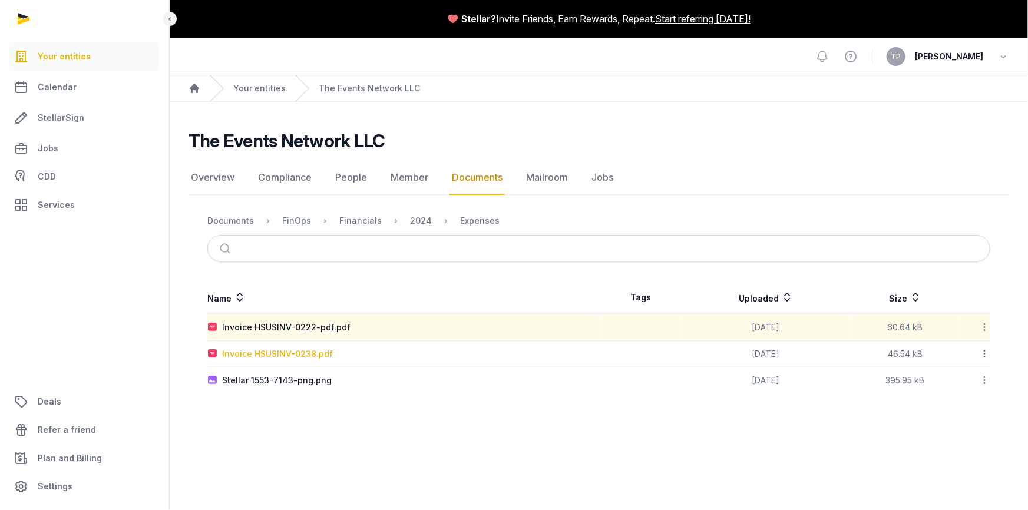
click at [298, 354] on div "Invoice HSUSINV-0238.pdf" at bounding box center [277, 354] width 111 height 12
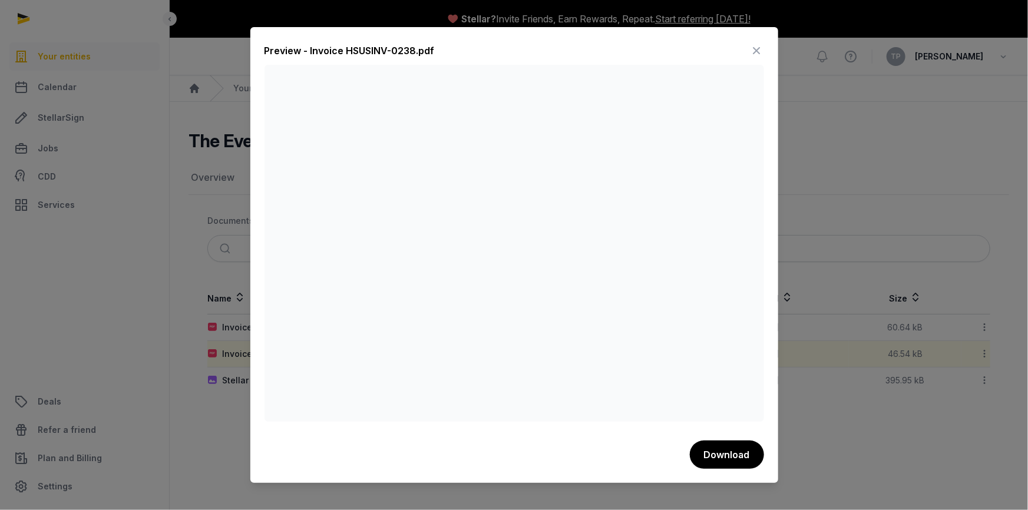
click at [757, 53] on icon at bounding box center [757, 50] width 14 height 19
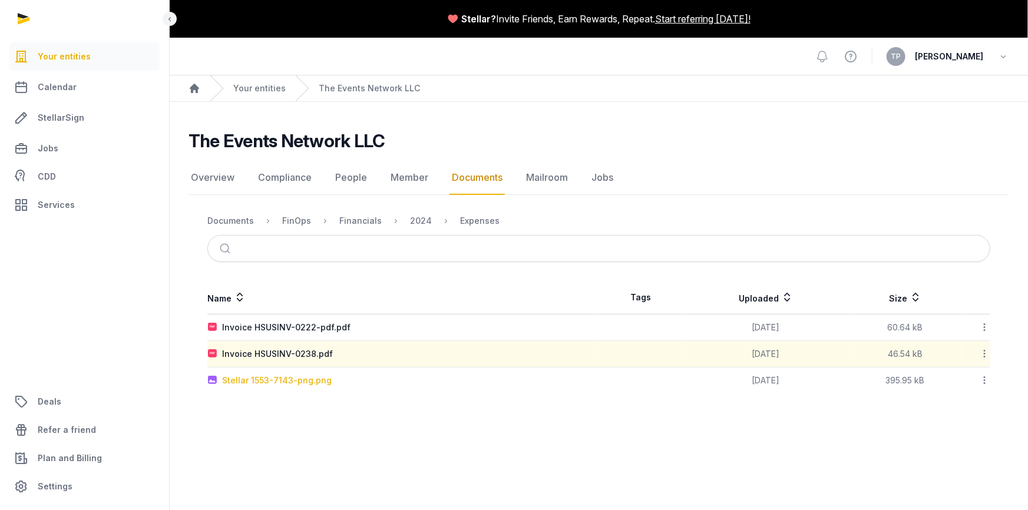
click at [293, 384] on div "Stellar 1553-7143-png.png" at bounding box center [277, 381] width 110 height 12
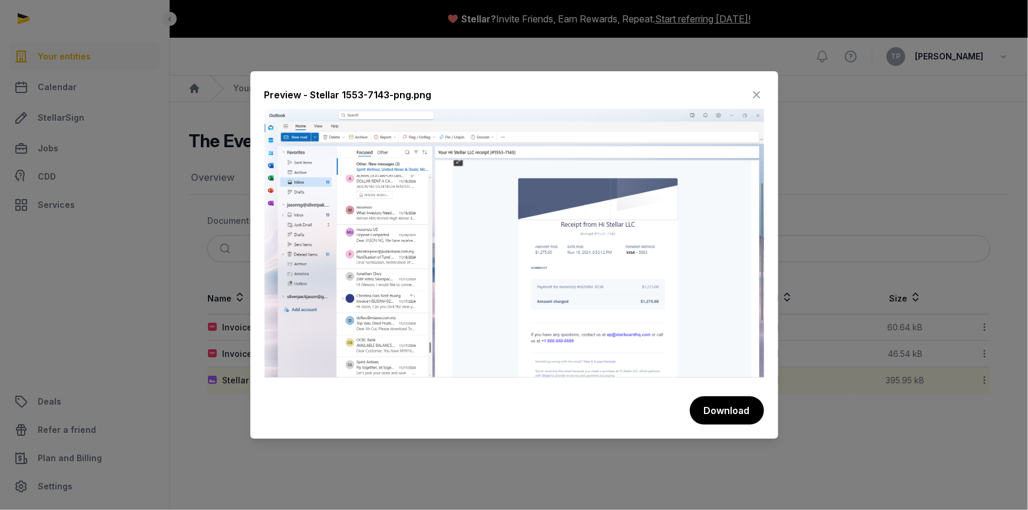
click at [627, 283] on img at bounding box center [515, 243] width 500 height 269
click at [758, 92] on icon at bounding box center [757, 94] width 14 height 19
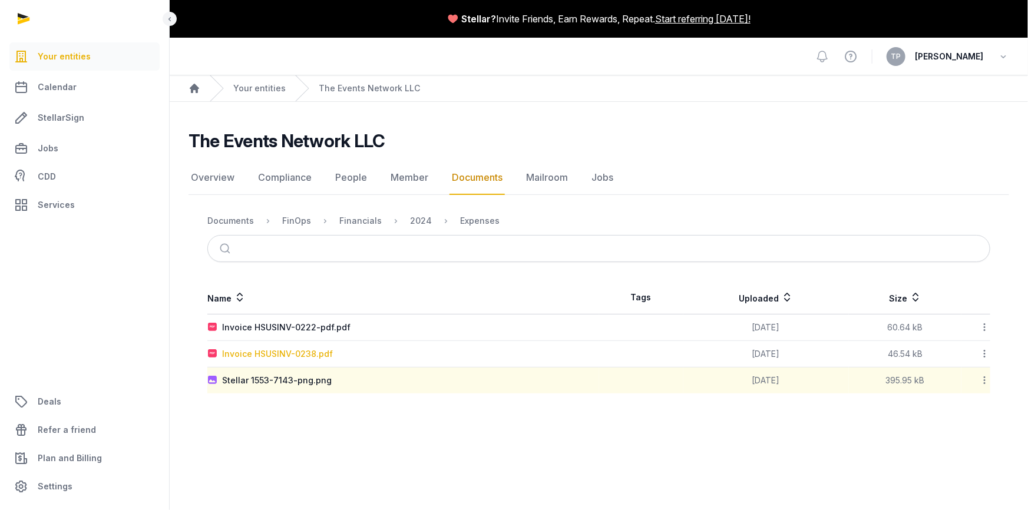
click at [308, 353] on div "Invoice HSUSINV-0238.pdf" at bounding box center [277, 354] width 111 height 12
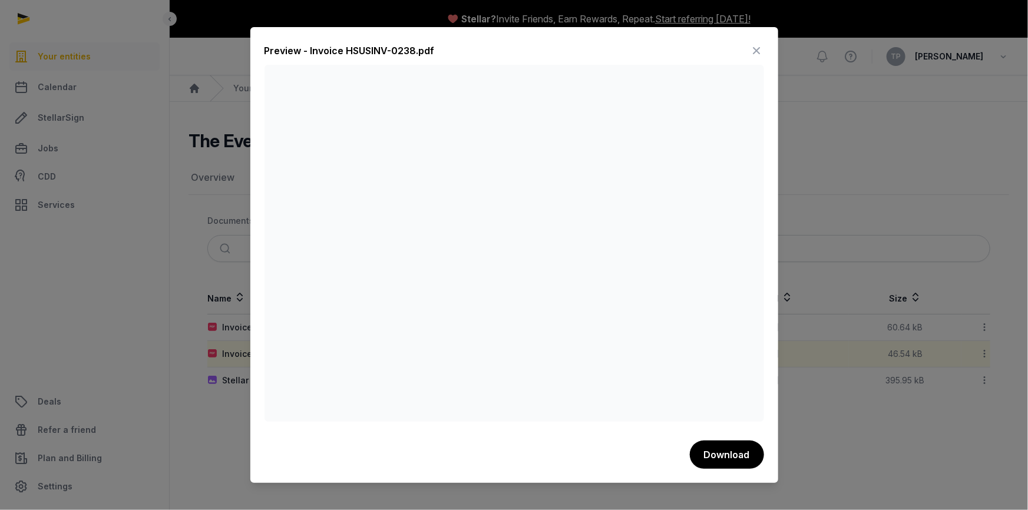
click at [751, 51] on icon at bounding box center [757, 50] width 14 height 19
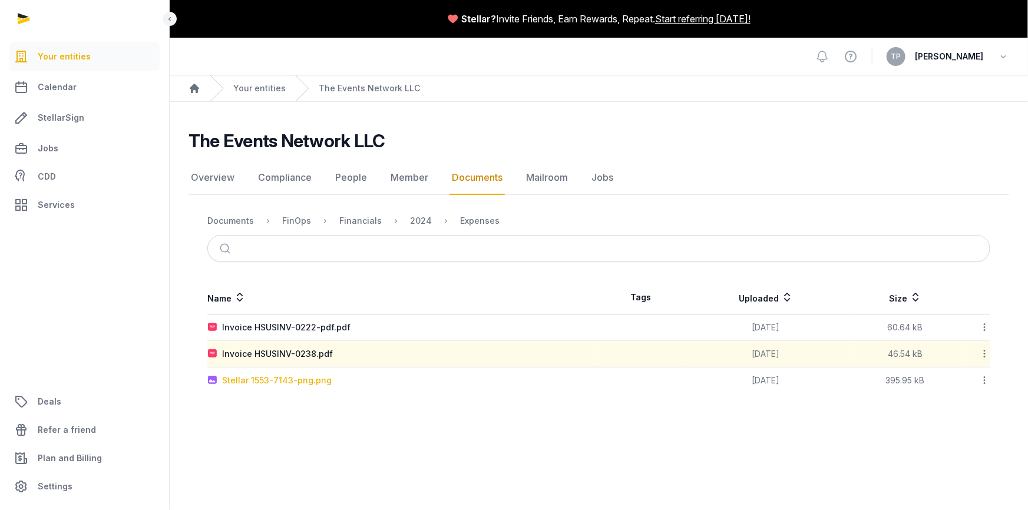
click at [247, 381] on div "Stellar 1553-7143-png.png" at bounding box center [277, 381] width 110 height 12
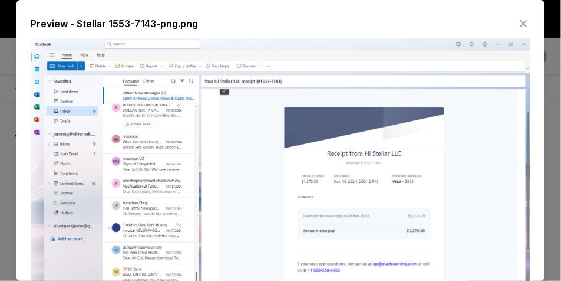
click at [517, 20] on icon at bounding box center [523, 23] width 14 height 19
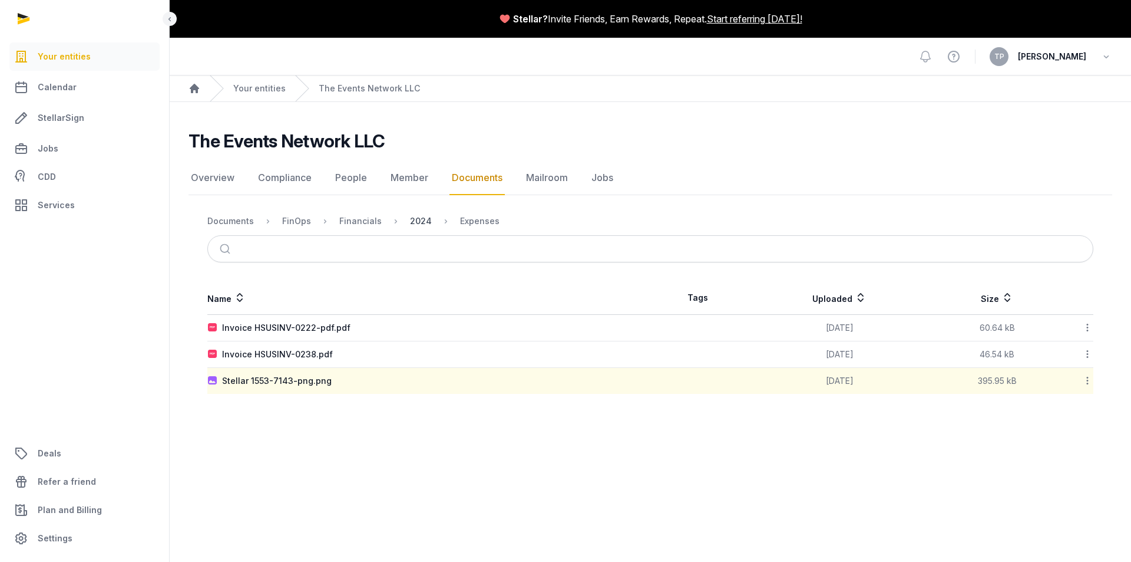
click at [414, 219] on div "2024" at bounding box center [421, 221] width 22 height 12
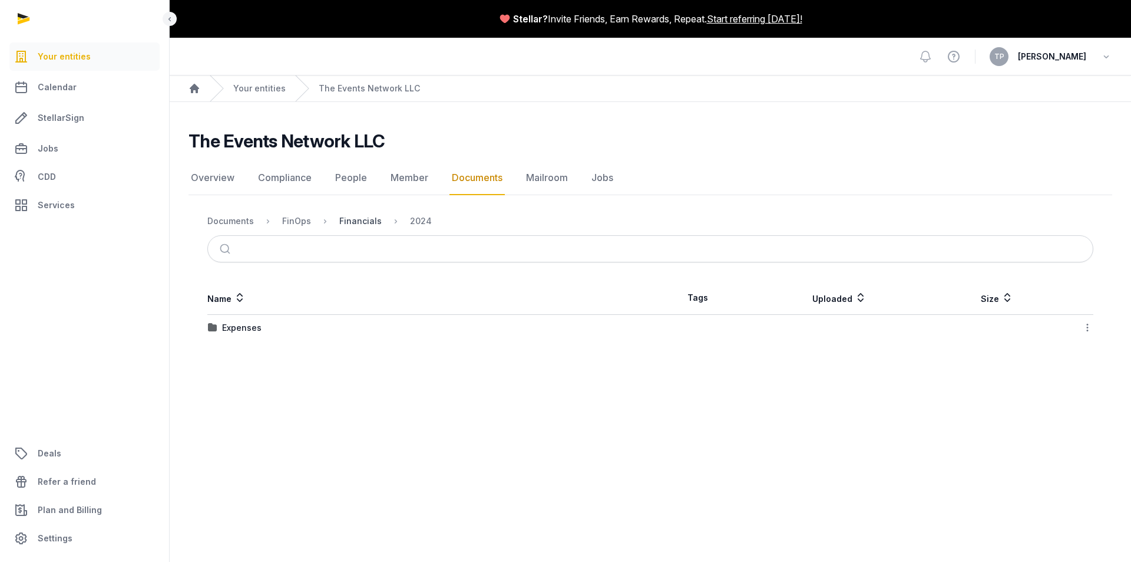
click at [352, 223] on div "Financials" at bounding box center [360, 221] width 42 height 12
click at [283, 223] on div "FinOps" at bounding box center [296, 221] width 29 height 12
click at [232, 350] on div "Taxes" at bounding box center [234, 354] width 25 height 12
click at [291, 225] on div "FinOps" at bounding box center [296, 221] width 29 height 12
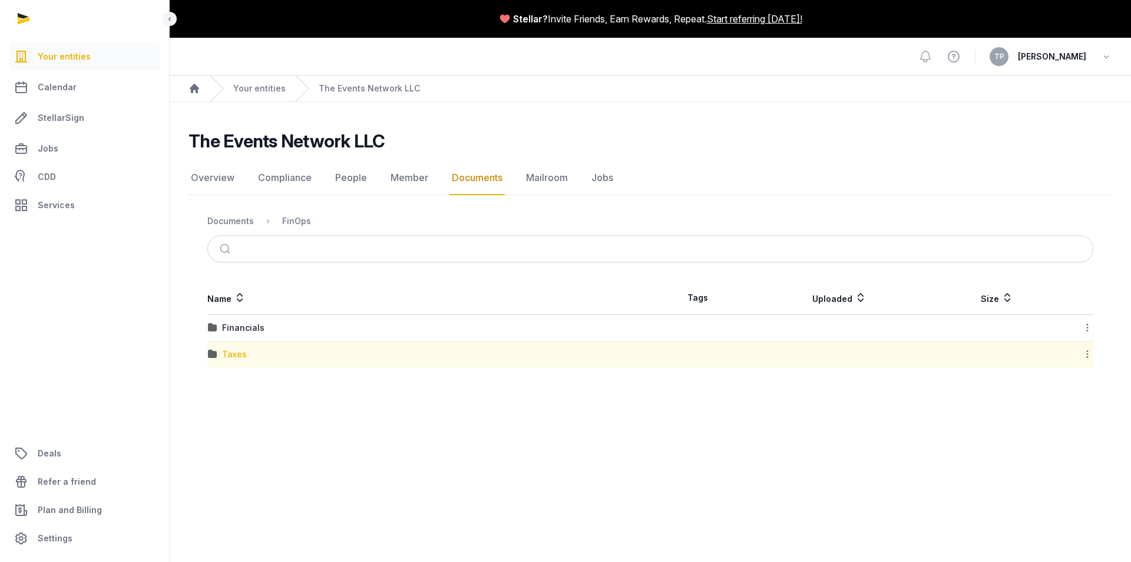
click at [229, 354] on div "Taxes" at bounding box center [234, 354] width 25 height 12
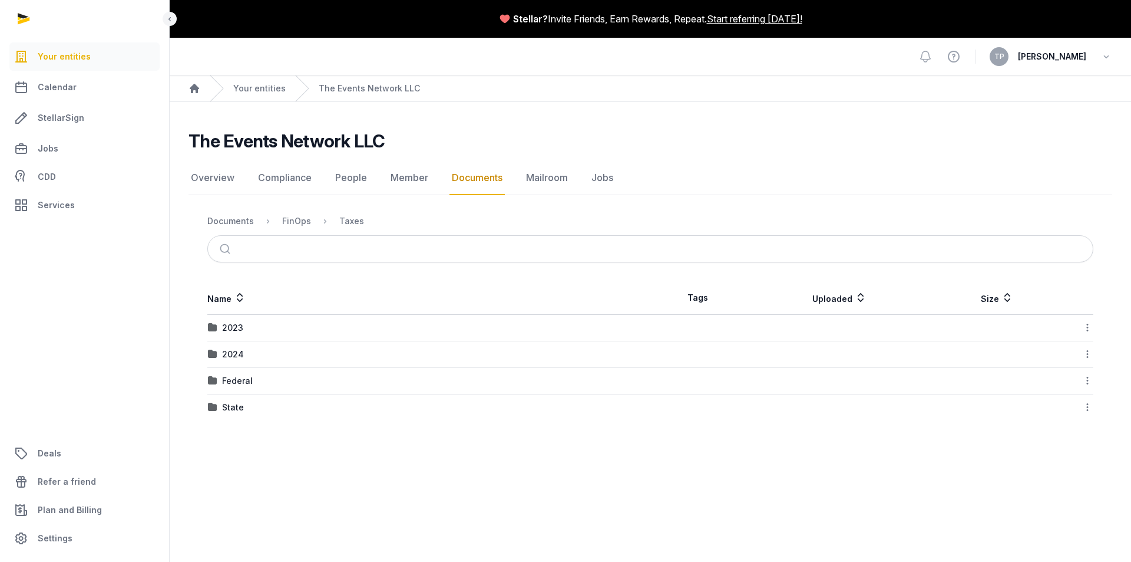
click at [229, 380] on div "Federal" at bounding box center [237, 381] width 31 height 12
click at [286, 223] on div "FinOps" at bounding box center [296, 221] width 29 height 12
click at [231, 223] on div "Documents" at bounding box center [230, 221] width 47 height 12
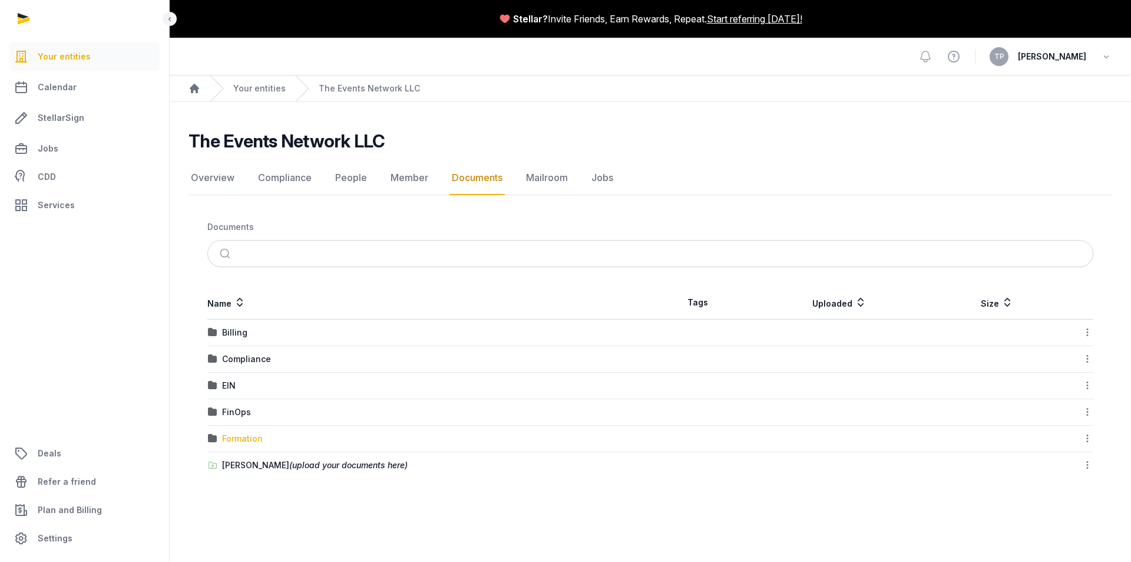
click at [225, 435] on div "Formation" at bounding box center [242, 439] width 41 height 12
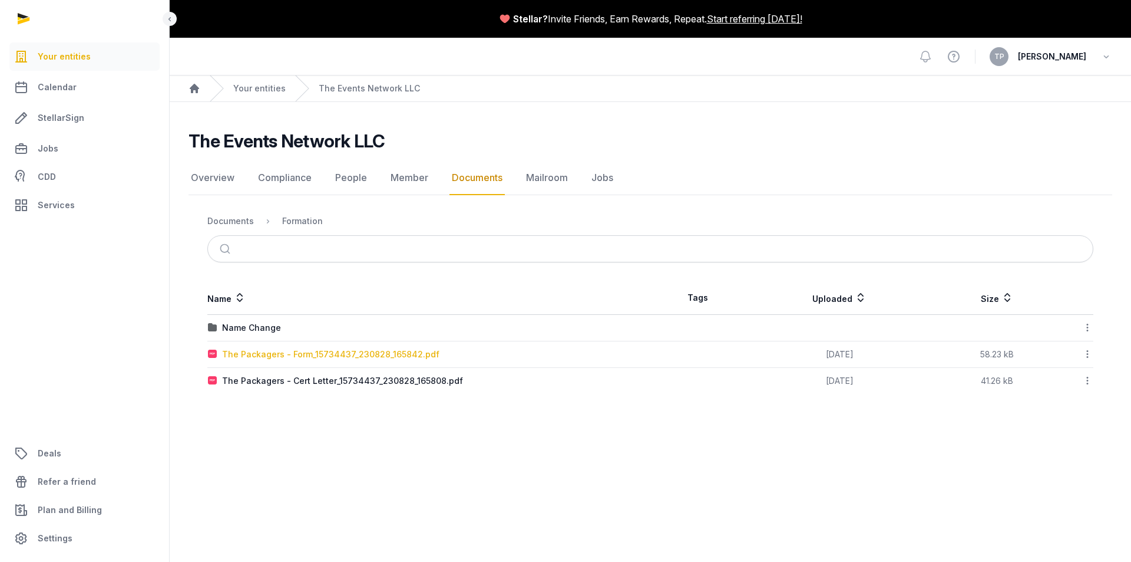
click at [270, 351] on div "The Packagers - Form_15734437_230828_165842.pdf" at bounding box center [330, 354] width 217 height 12
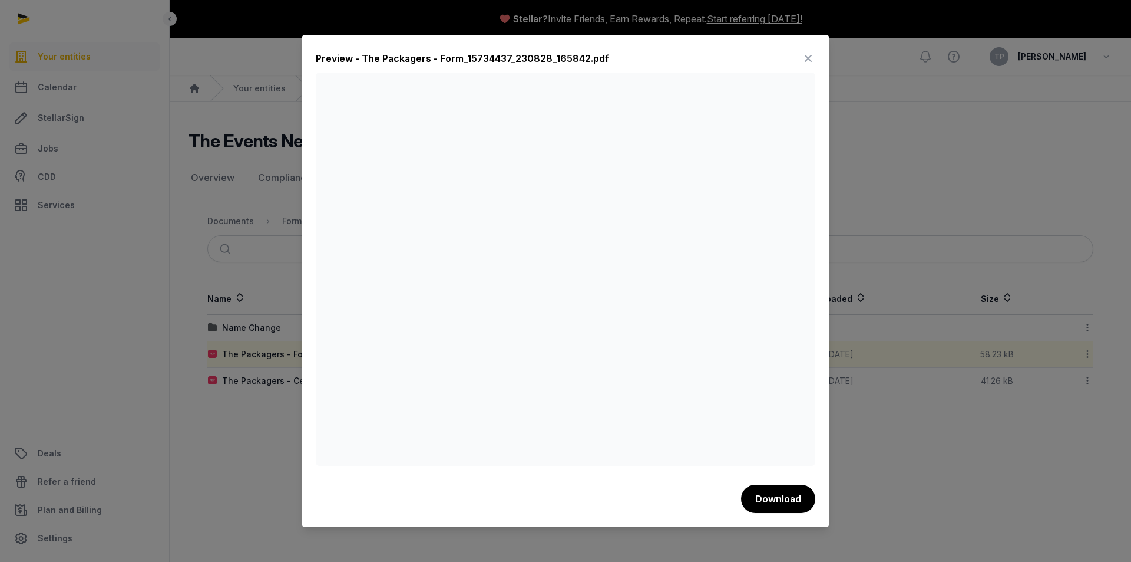
click at [809, 59] on icon at bounding box center [808, 58] width 14 height 19
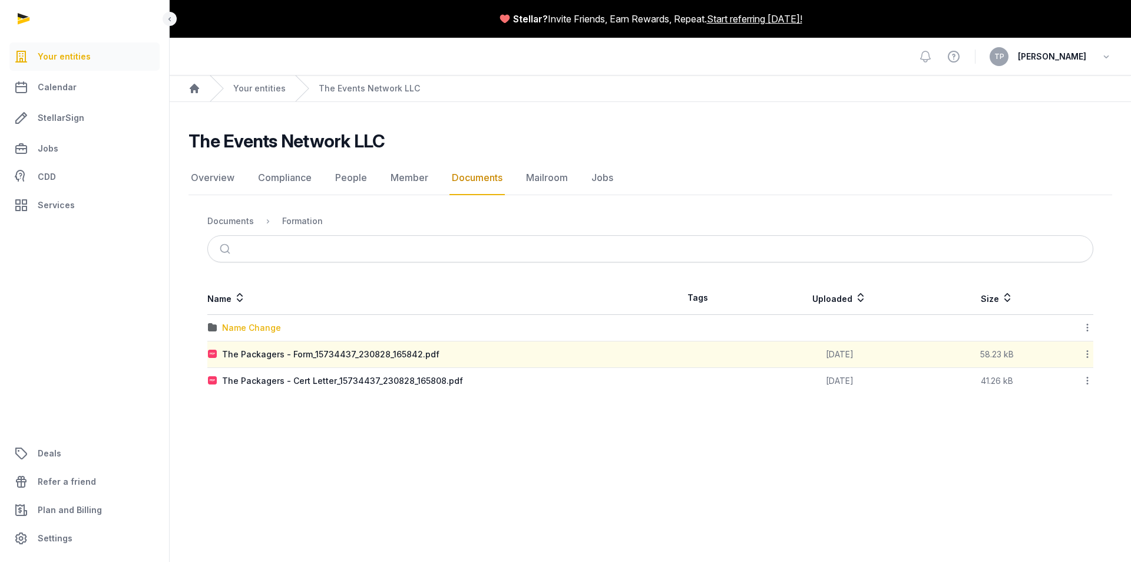
click at [239, 331] on div "Name Change" at bounding box center [251, 328] width 59 height 12
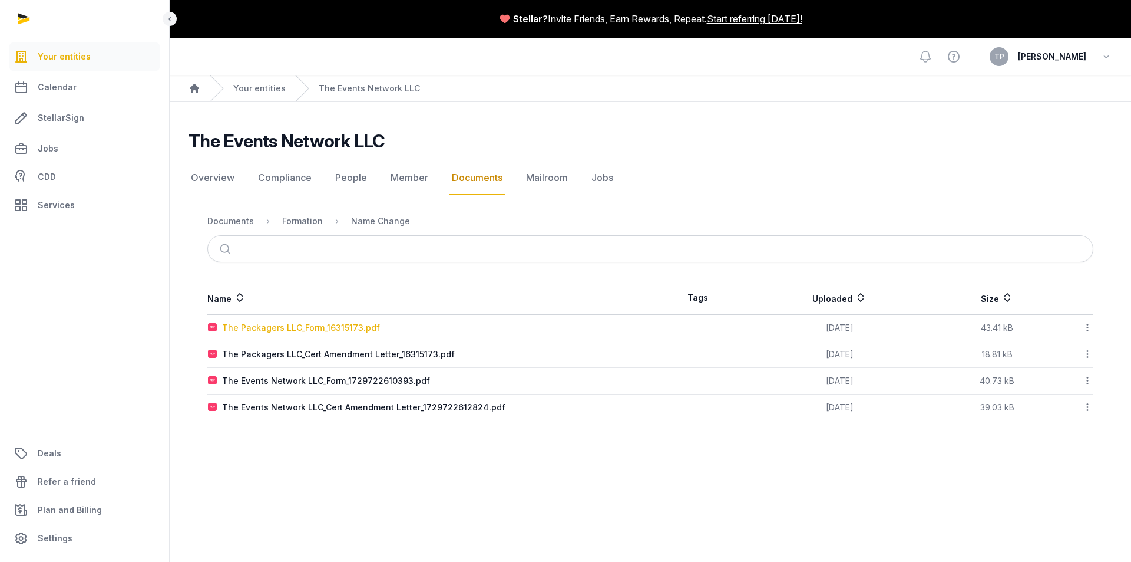
click at [266, 326] on div "The Packagers LLC_Form_16315173.pdf" at bounding box center [301, 328] width 158 height 12
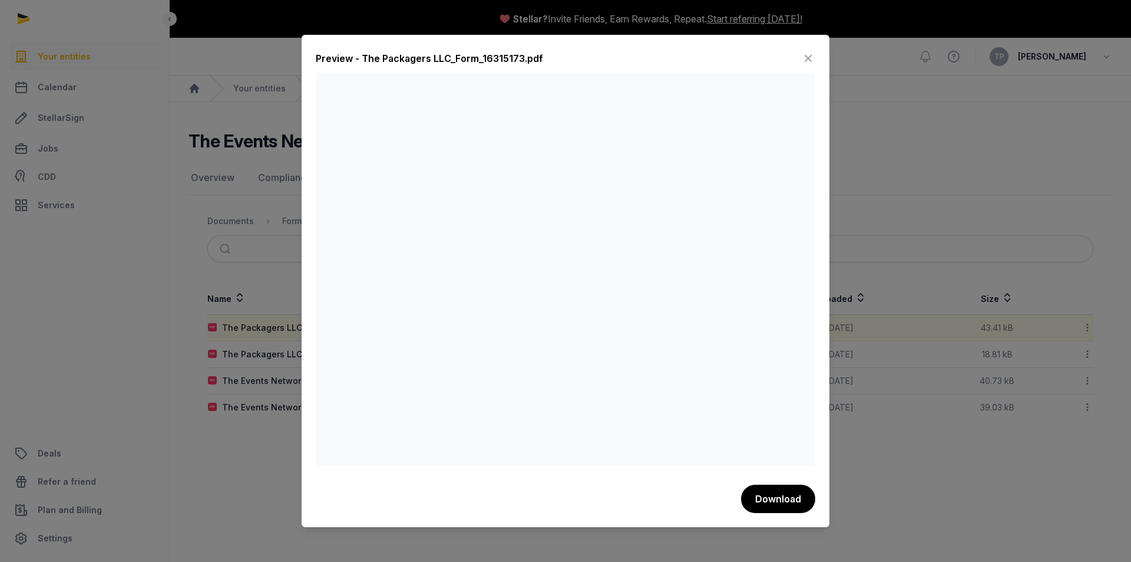
click at [806, 56] on icon at bounding box center [808, 58] width 14 height 19
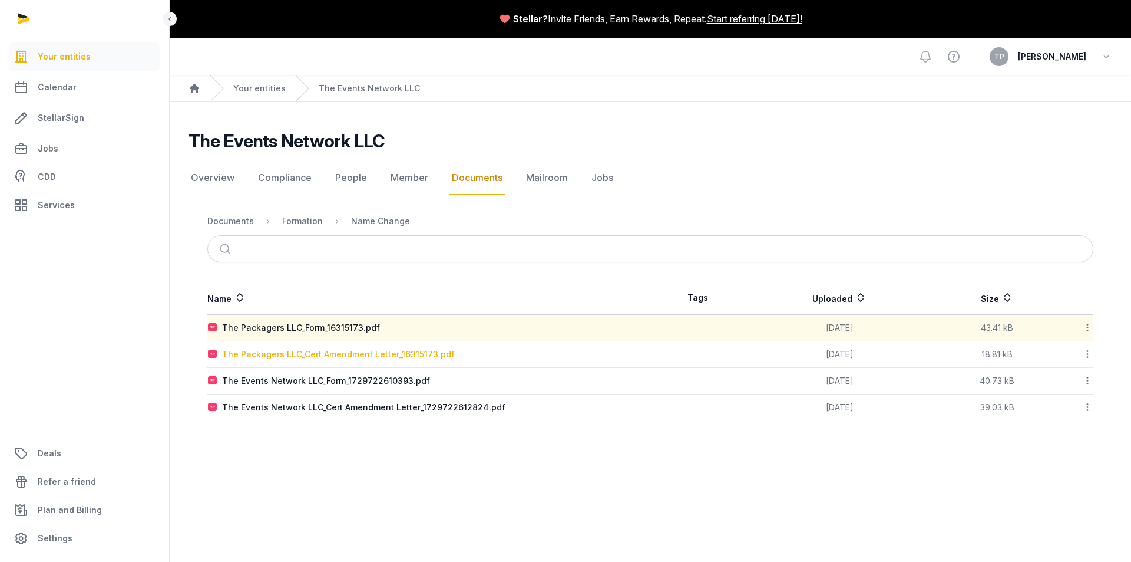
click at [401, 354] on div "The Packagers LLC_Cert Amendment Letter_16315173.pdf" at bounding box center [338, 354] width 233 height 12
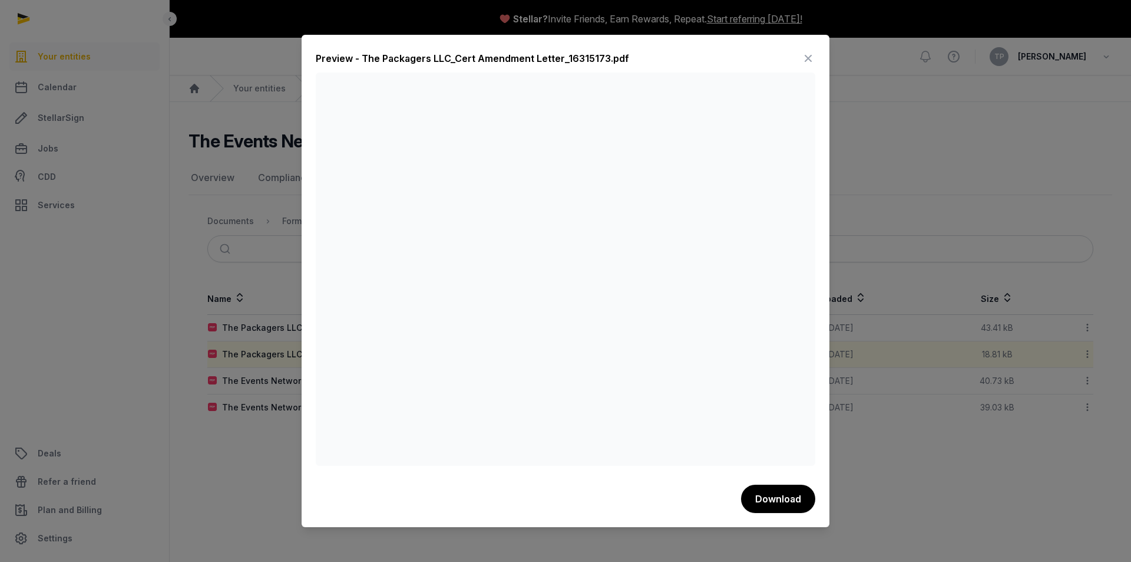
click at [807, 59] on icon at bounding box center [808, 58] width 14 height 19
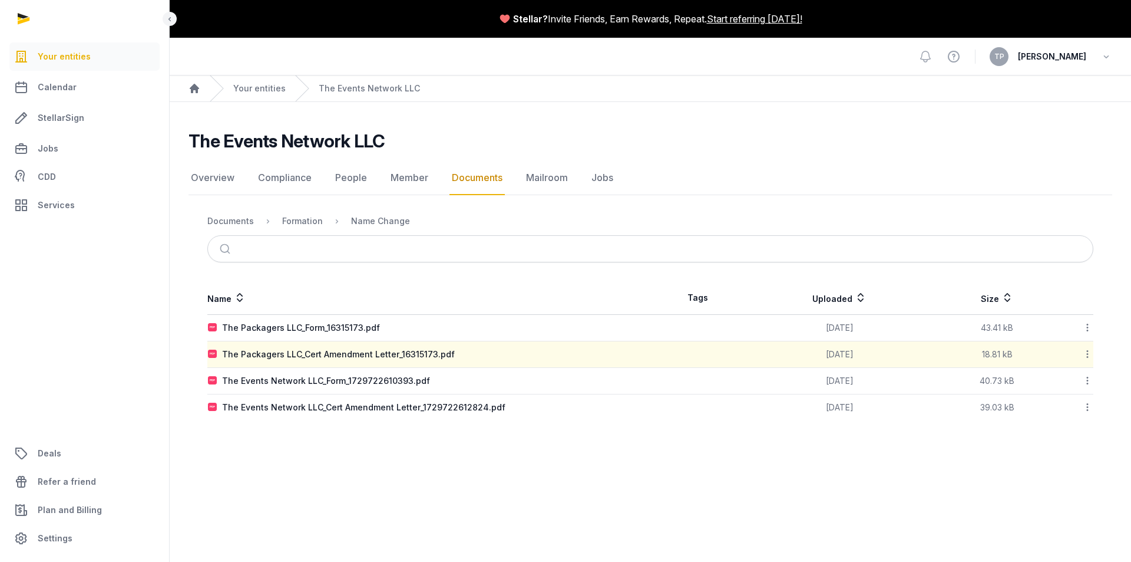
click at [395, 410] on div "The Events Network LLC_Cert Amendment Letter_1729722612824.pdf" at bounding box center [363, 407] width 283 height 12
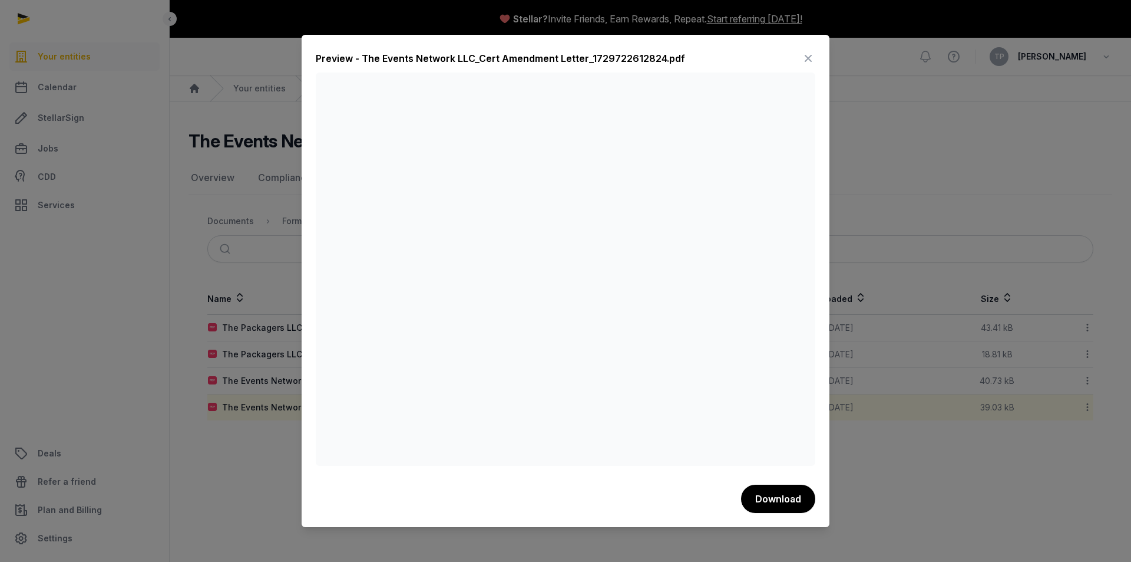
click at [806, 58] on icon at bounding box center [808, 58] width 14 height 19
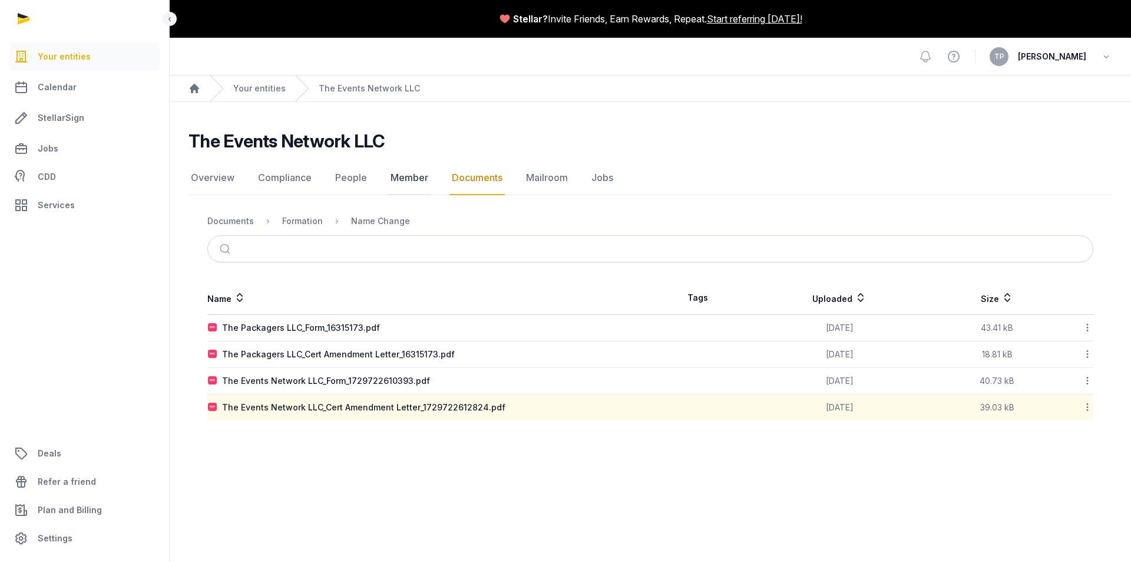
click at [409, 175] on link "Member" at bounding box center [409, 178] width 42 height 34
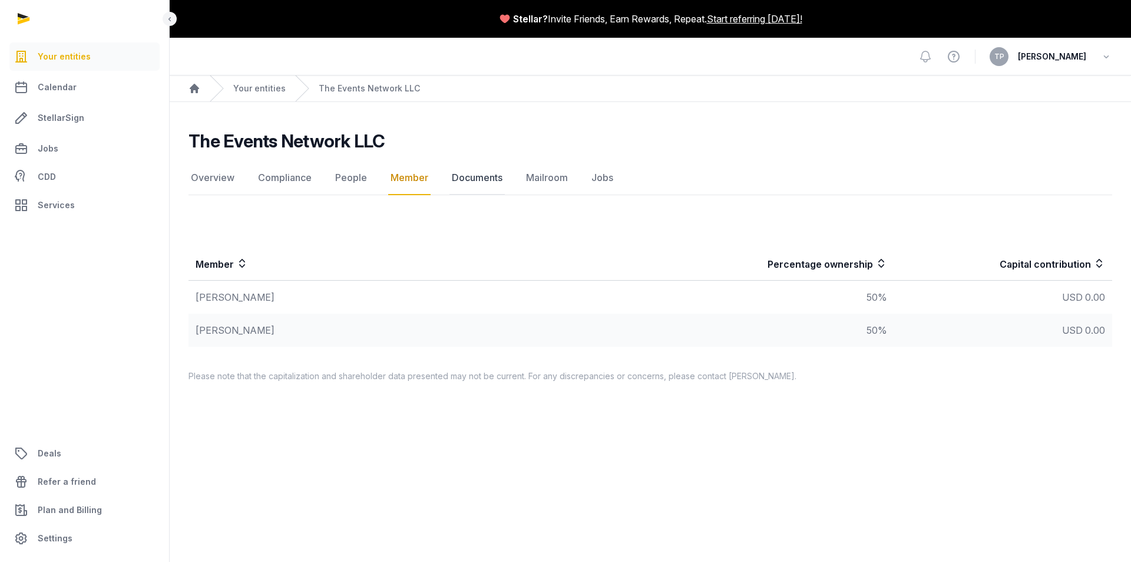
click at [481, 176] on link "Documents" at bounding box center [477, 178] width 55 height 34
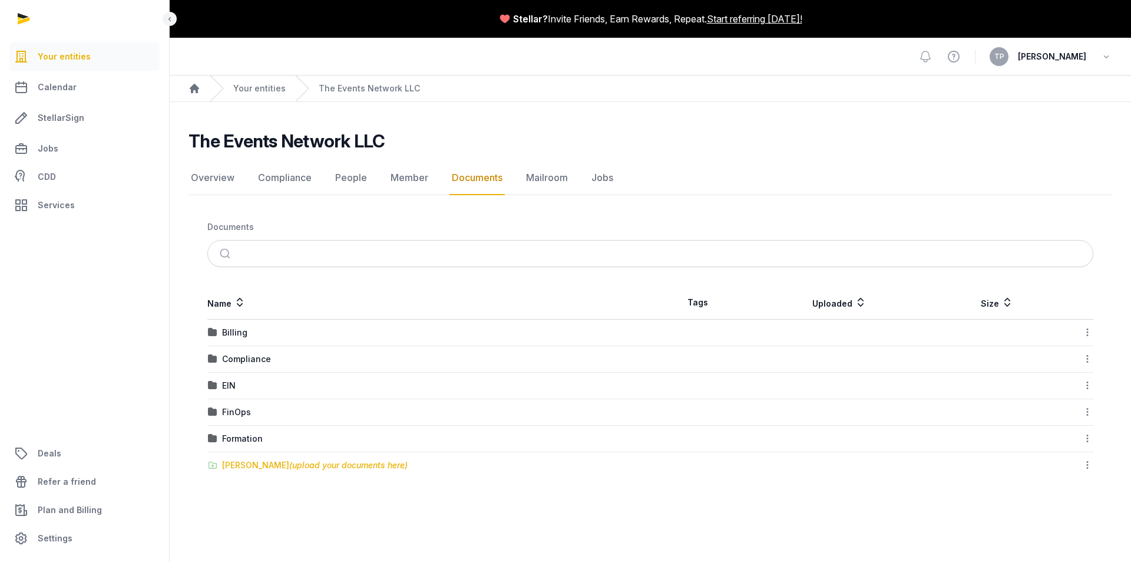
click at [249, 465] on div "[PERSON_NAME] (upload your documents here)" at bounding box center [315, 465] width 186 height 12
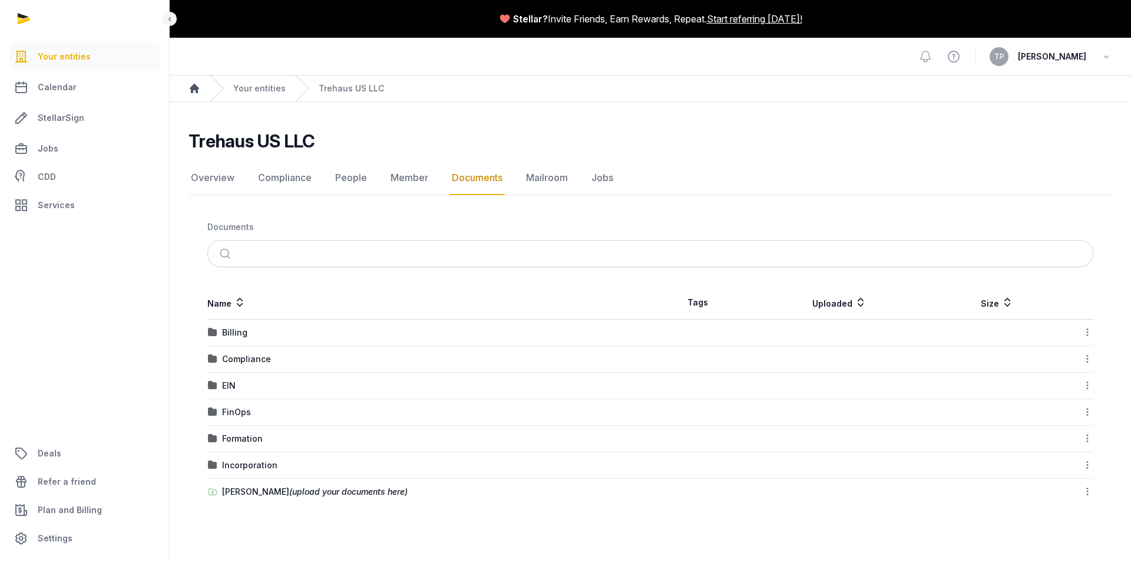
click at [194, 87] on icon "Breadcrumb" at bounding box center [194, 88] width 9 height 9
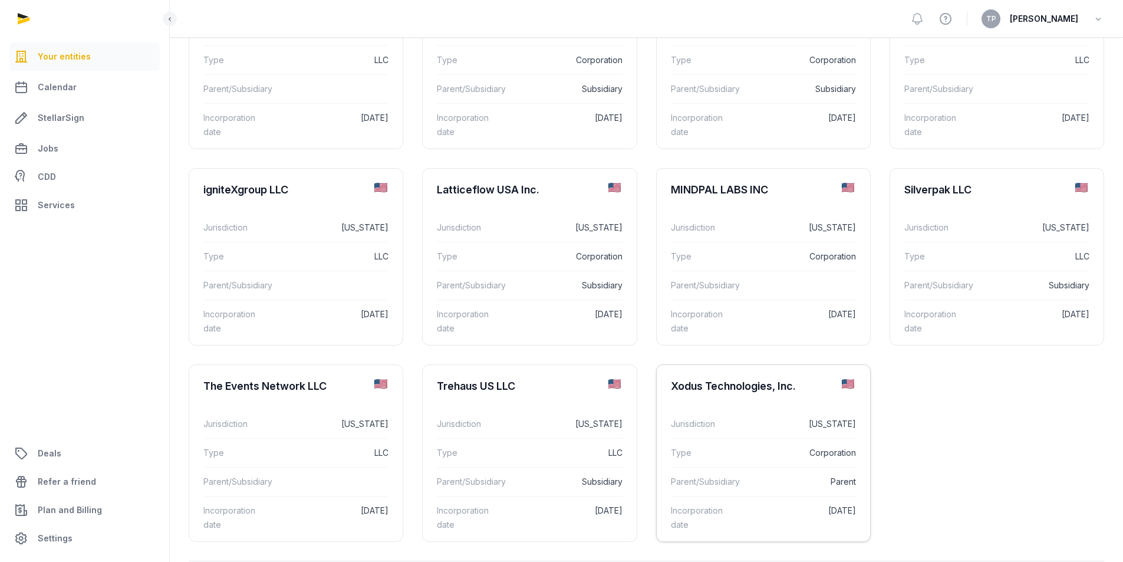
scroll to position [236, 0]
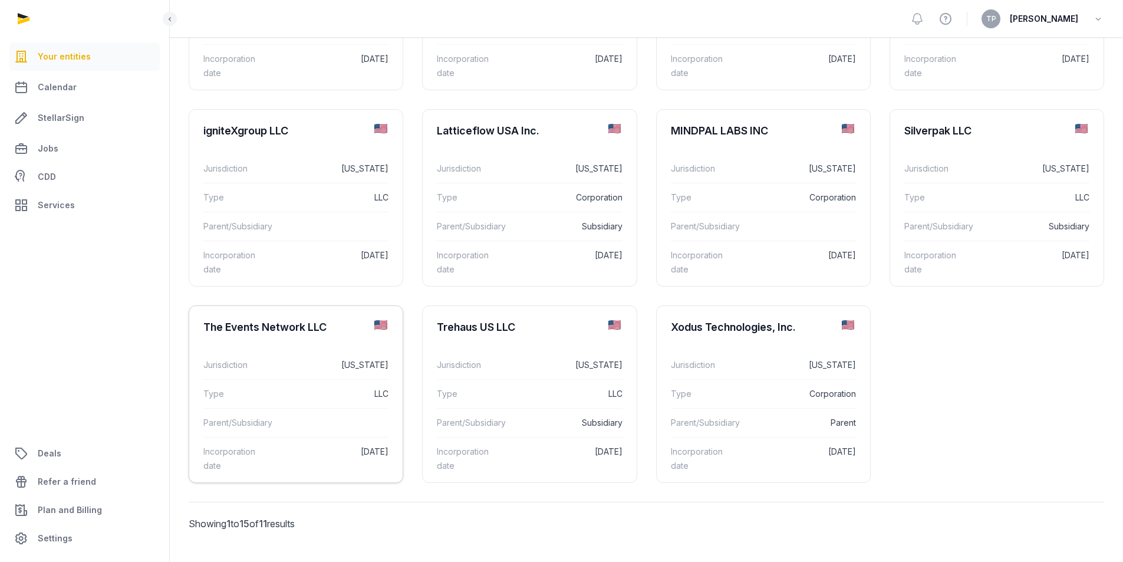
click at [339, 408] on div "Parent/Subsidiary" at bounding box center [295, 422] width 185 height 29
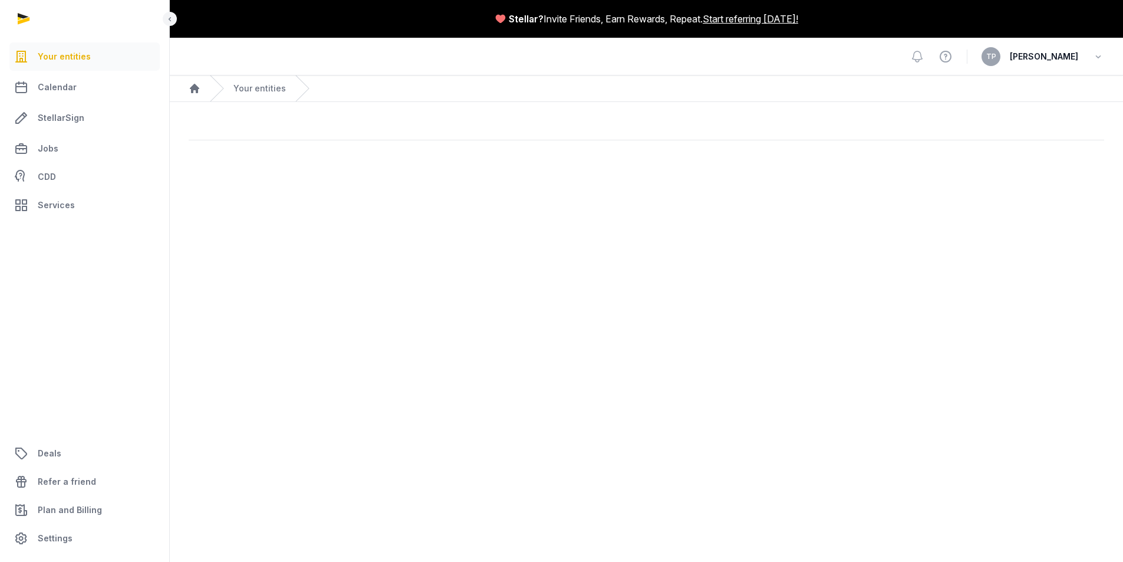
click at [339, 408] on main "Stellar? Invite Friends, Earn Rewards, Repeat. Start referring [DATE]! Open sid…" at bounding box center [561, 281] width 1123 height 562
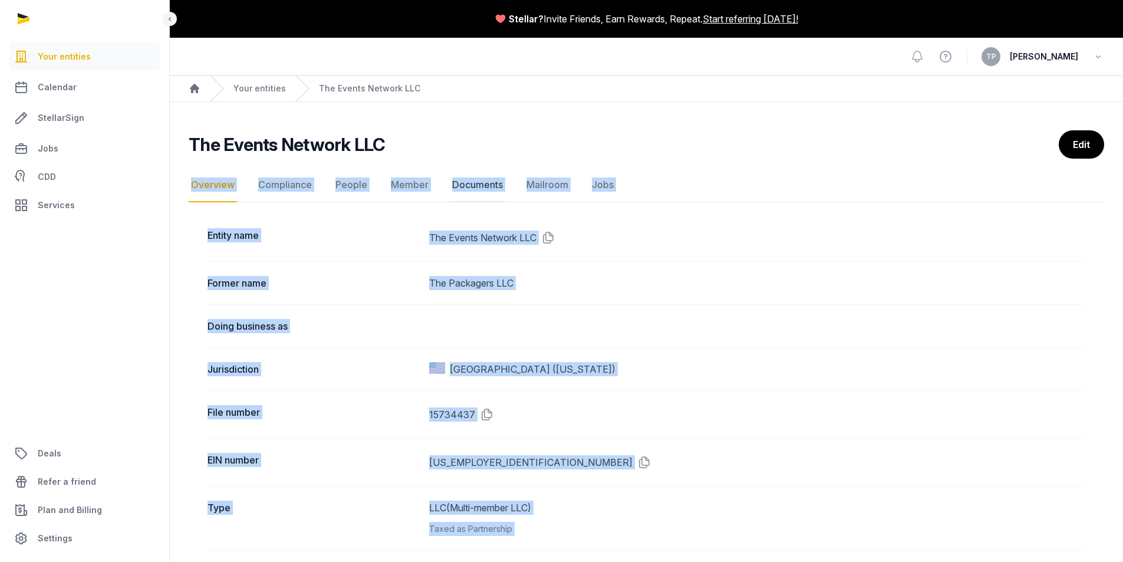
click at [470, 178] on link "Documents" at bounding box center [477, 185] width 55 height 34
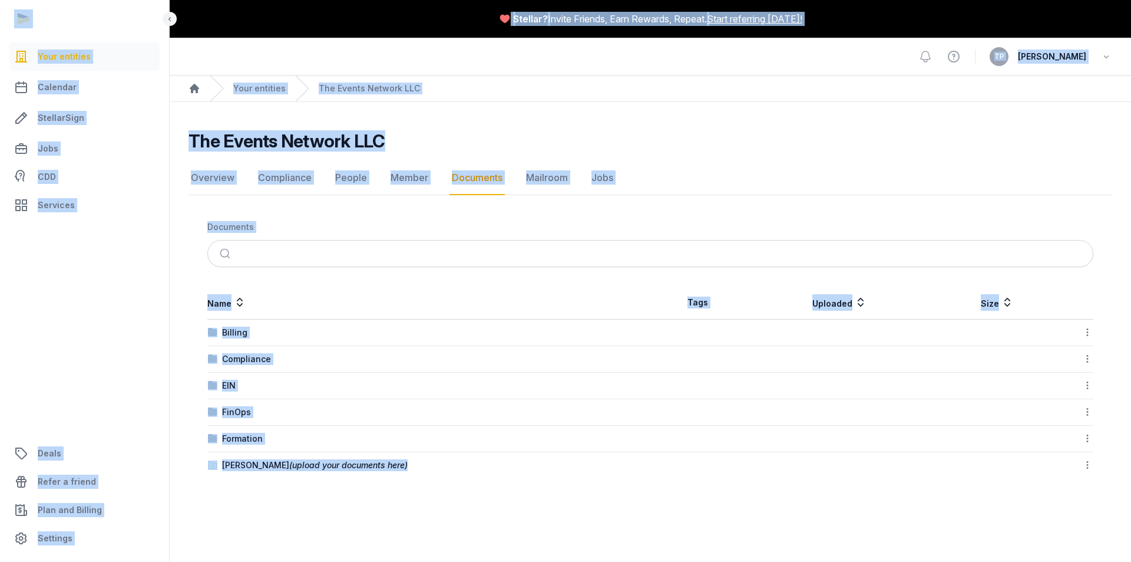
click at [808, 164] on nav "Overview Compliance People Member Documents Mailroom Jobs" at bounding box center [651, 178] width 924 height 34
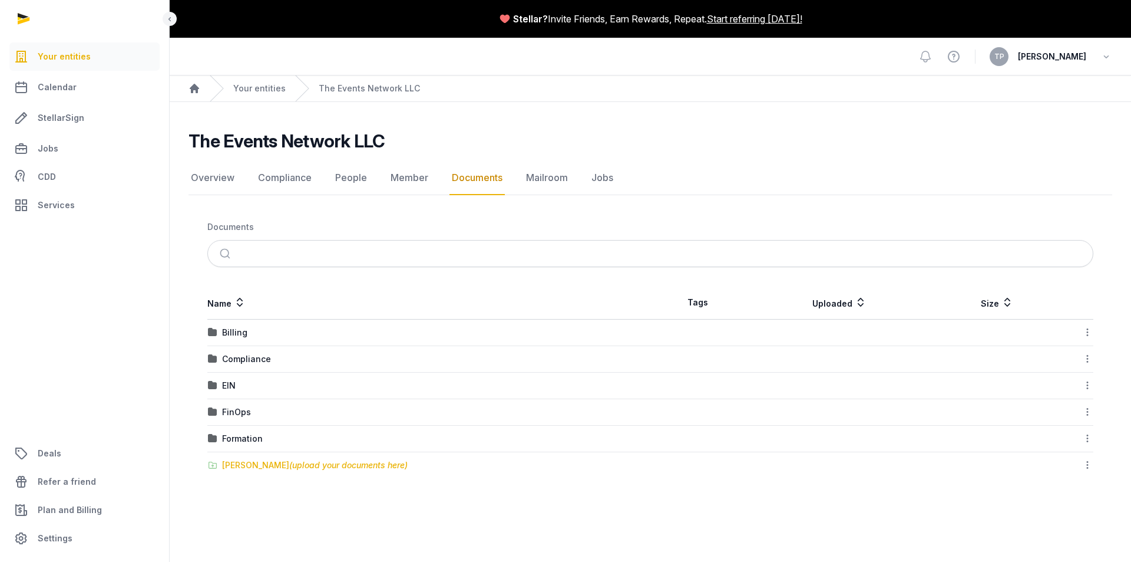
click at [244, 463] on div "[PERSON_NAME] (upload your documents here)" at bounding box center [315, 465] width 186 height 12
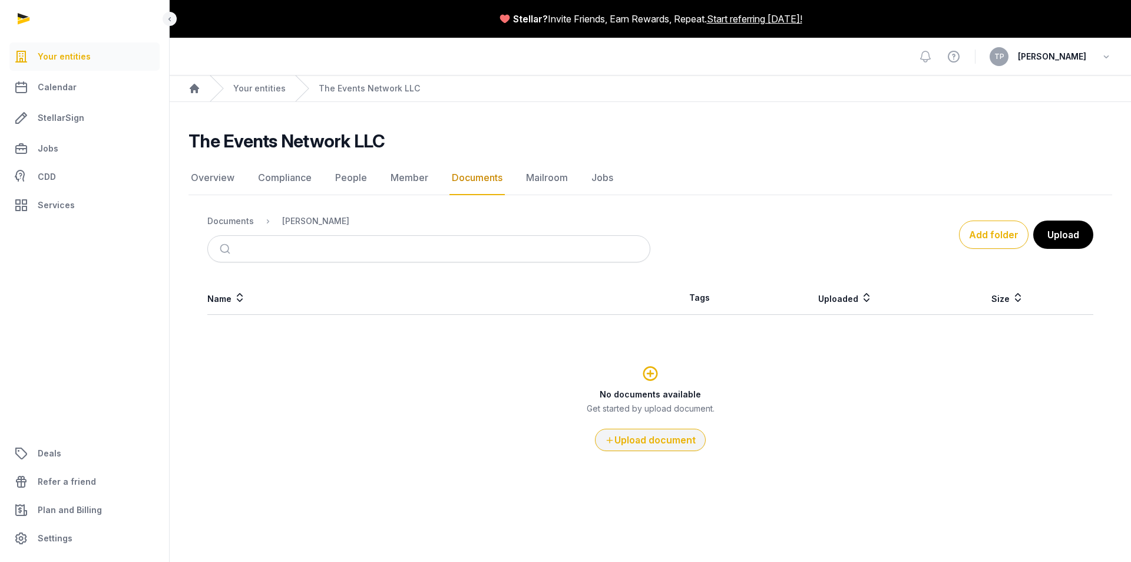
click at [649, 440] on button "Upload document" at bounding box center [650, 439] width 111 height 22
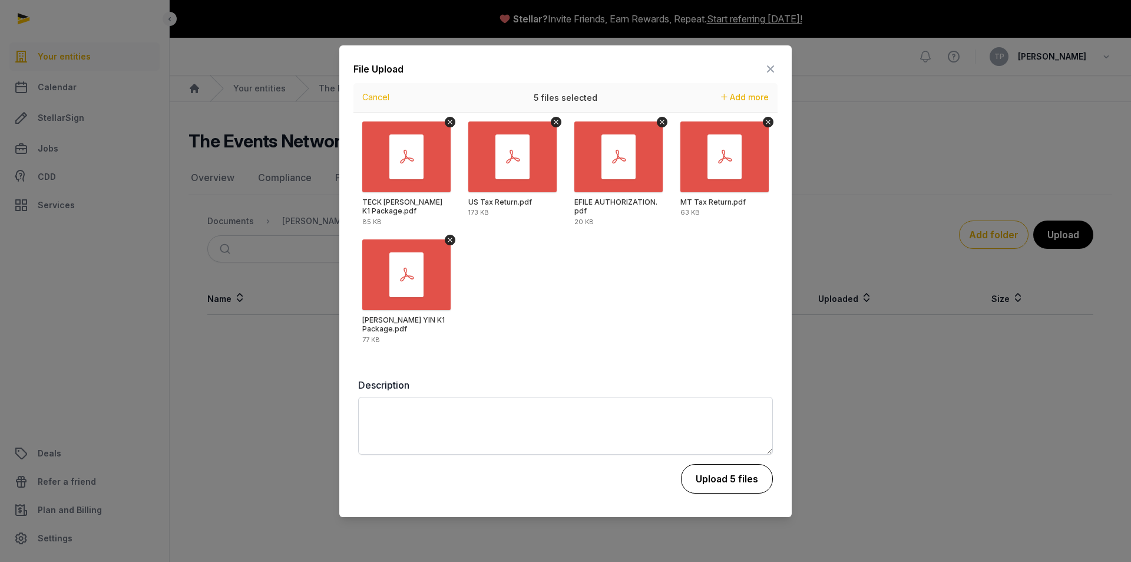
click at [734, 480] on button "Upload 5 files" at bounding box center [727, 478] width 92 height 29
click at [0, 0] on div "Loading" at bounding box center [0, 0] width 0 height 0
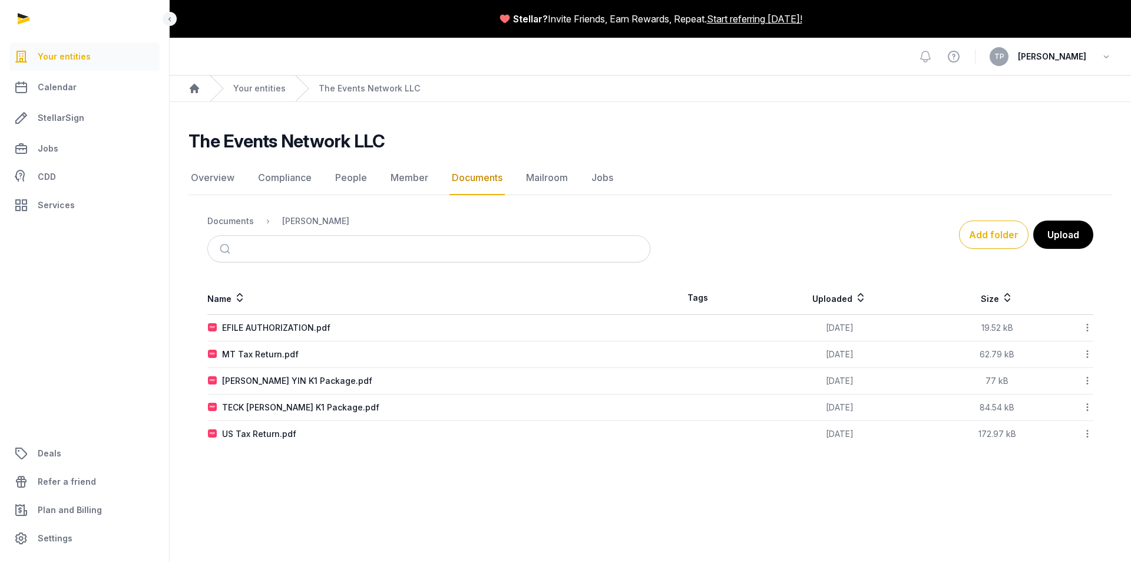
click at [708, 136] on div "The Events Network LLC" at bounding box center [646, 140] width 915 height 21
click at [1087, 328] on icon at bounding box center [1088, 327] width 11 height 12
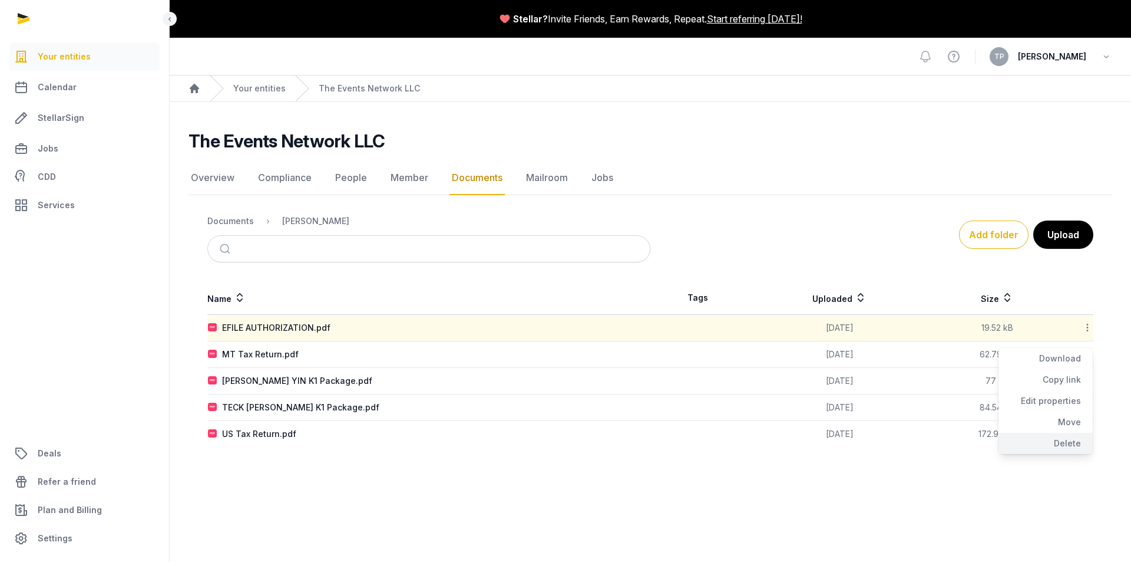
click at [1082, 438] on div "Delete" at bounding box center [1046, 443] width 94 height 21
click at [1085, 354] on icon at bounding box center [1088, 354] width 11 height 12
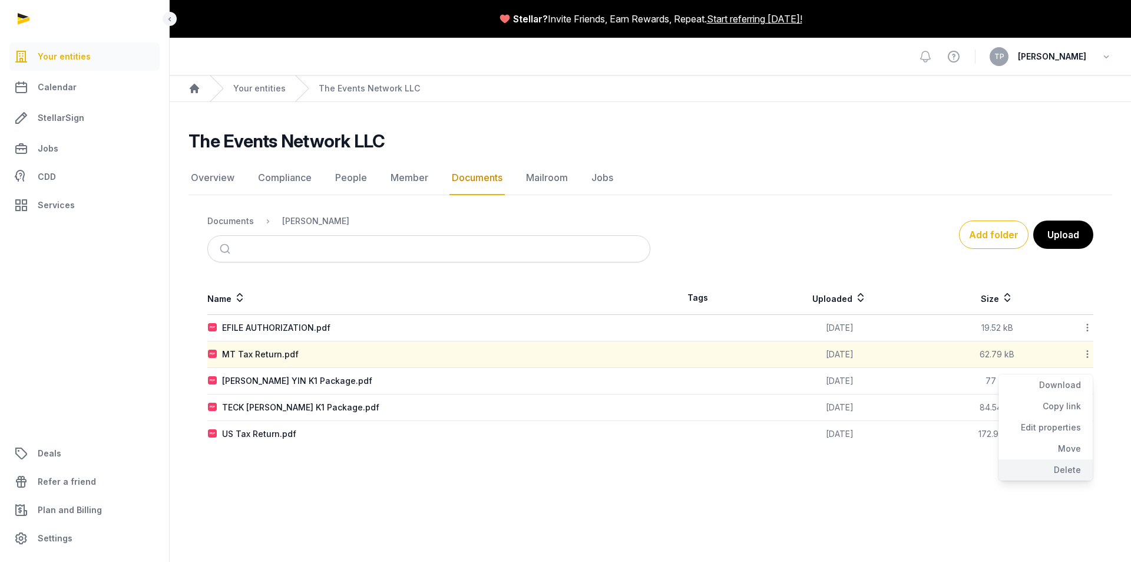
click at [1065, 470] on div "Delete" at bounding box center [1046, 469] width 94 height 21
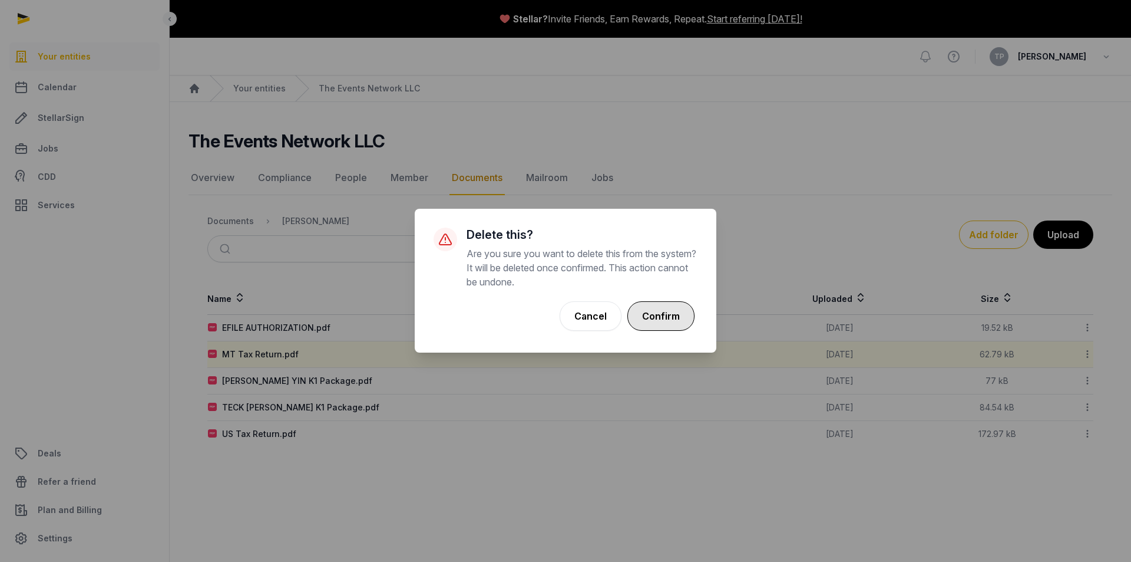
click at [674, 310] on button "Confirm" at bounding box center [661, 315] width 67 height 29
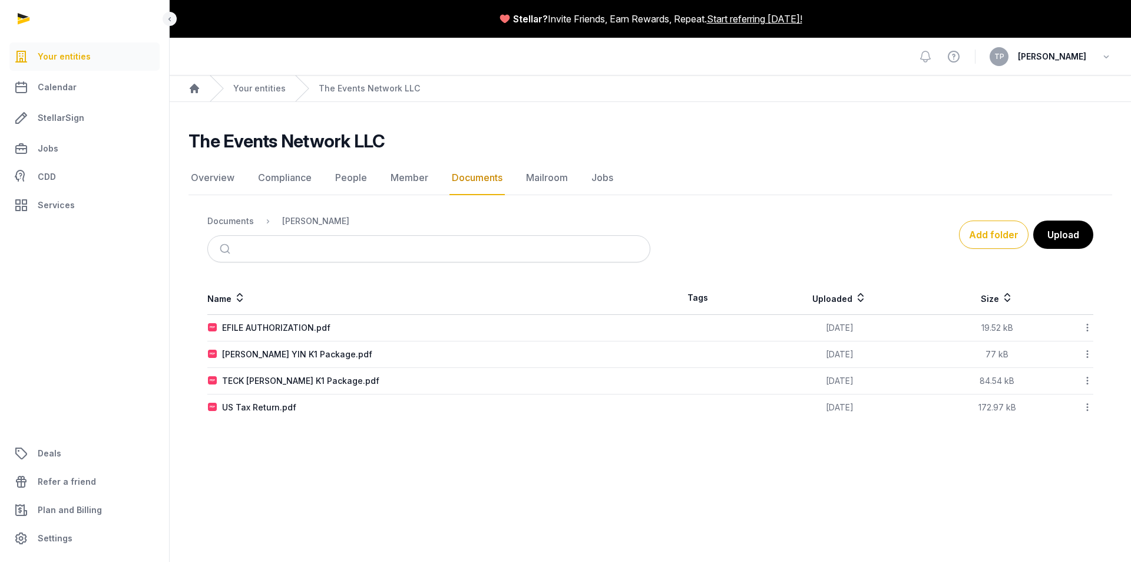
click at [1087, 352] on div "× Success! File deleted successfully! Cancel No OK" at bounding box center [565, 281] width 1131 height 562
click at [1087, 353] on icon at bounding box center [1088, 354] width 11 height 12
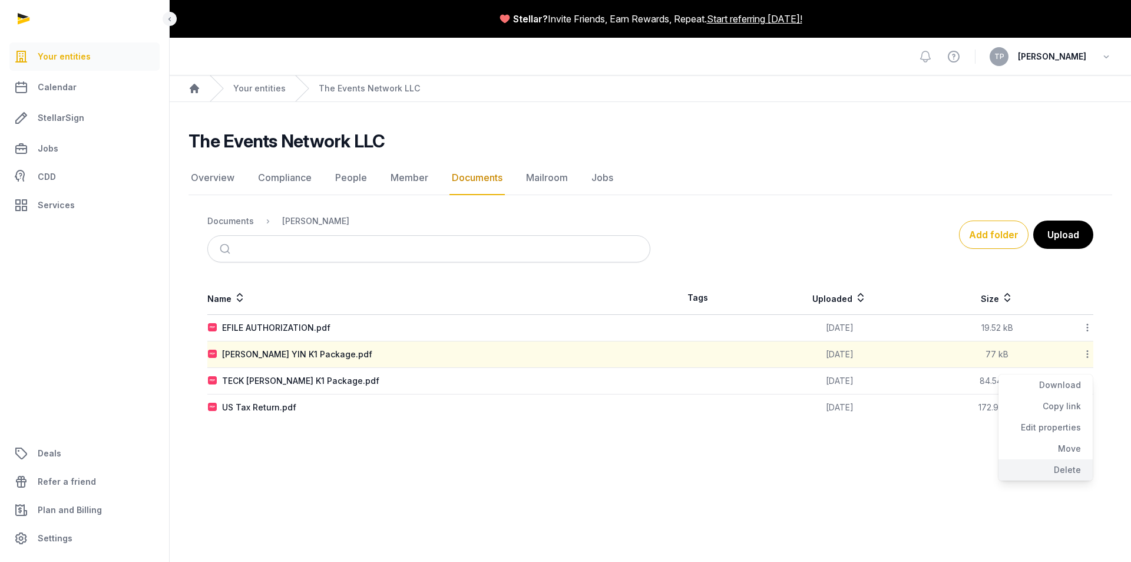
click at [1068, 470] on div "Delete" at bounding box center [1046, 469] width 94 height 21
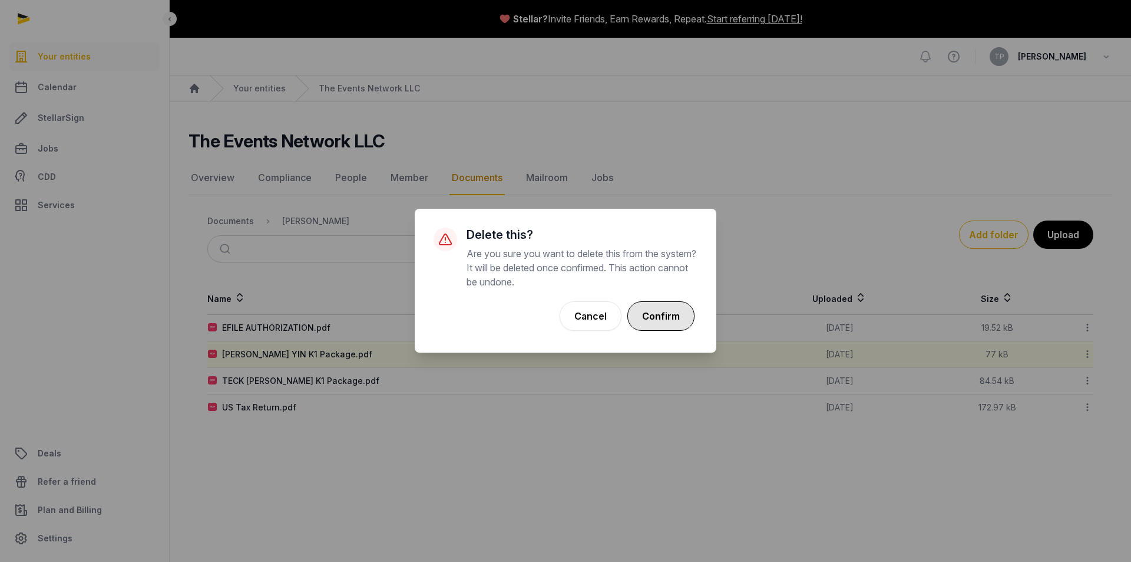
click at [668, 312] on button "Confirm" at bounding box center [661, 315] width 67 height 29
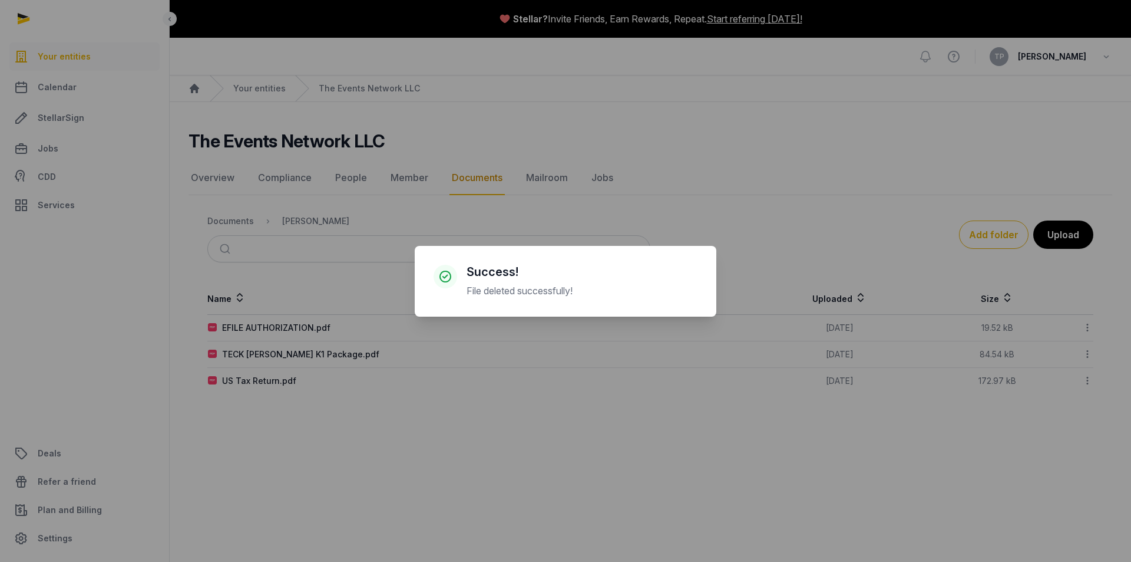
click at [1087, 356] on div "× Success! File deleted successfully! Cancel No OK" at bounding box center [565, 281] width 1131 height 562
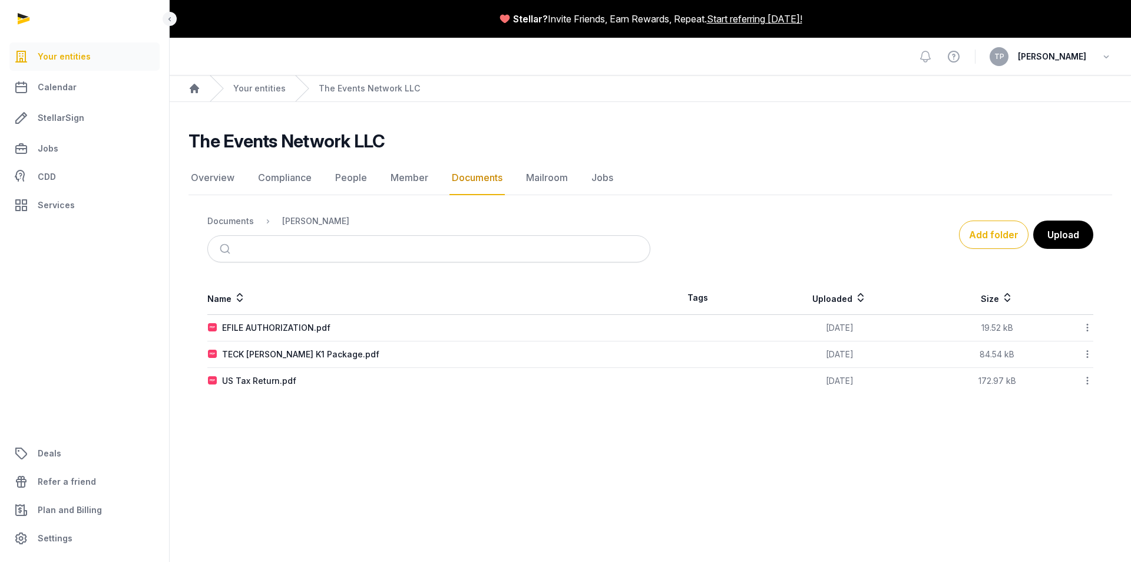
click at [1087, 356] on icon at bounding box center [1088, 354] width 11 height 12
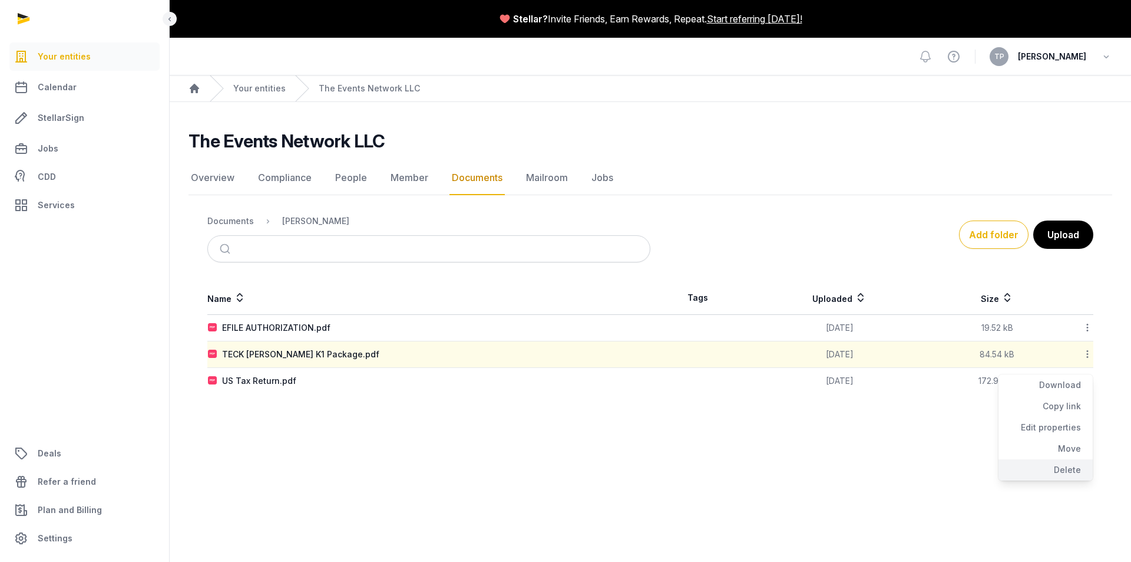
click at [1078, 466] on div "Delete" at bounding box center [1046, 469] width 94 height 21
click at [1087, 354] on icon at bounding box center [1088, 354] width 11 height 12
click at [1073, 465] on div "Delete" at bounding box center [1046, 469] width 94 height 21
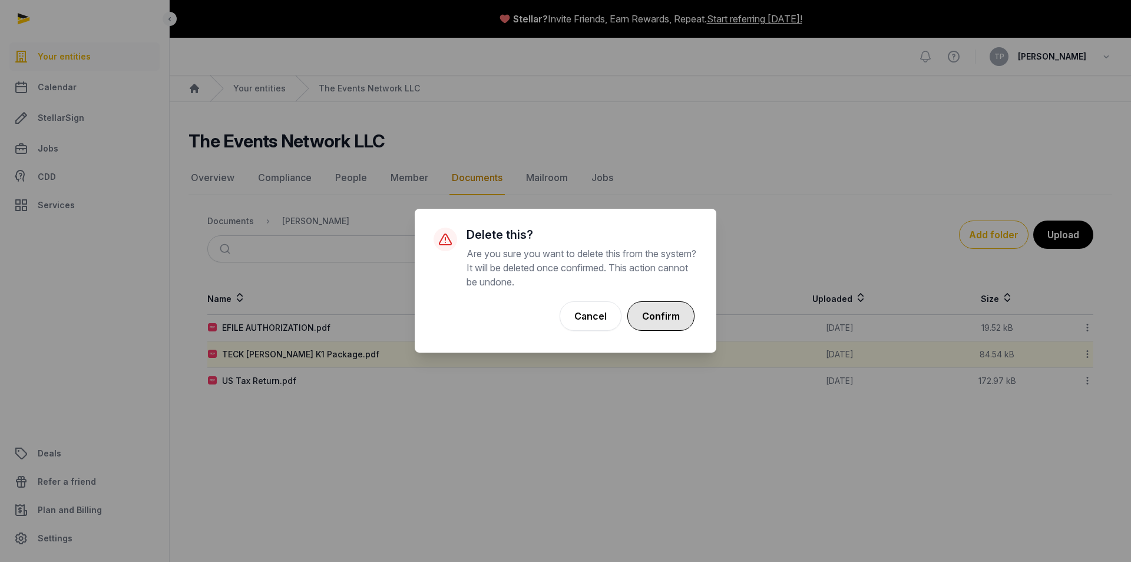
click at [665, 314] on button "Confirm" at bounding box center [661, 315] width 67 height 29
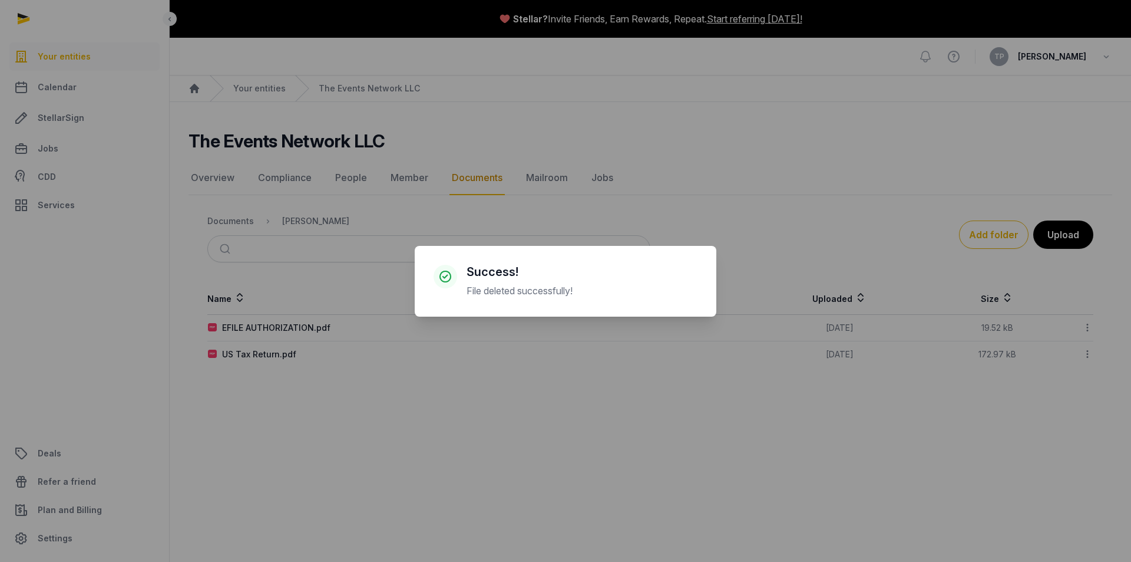
click at [1085, 351] on div "× Success! File deleted successfully! Cancel No OK" at bounding box center [565, 281] width 1131 height 562
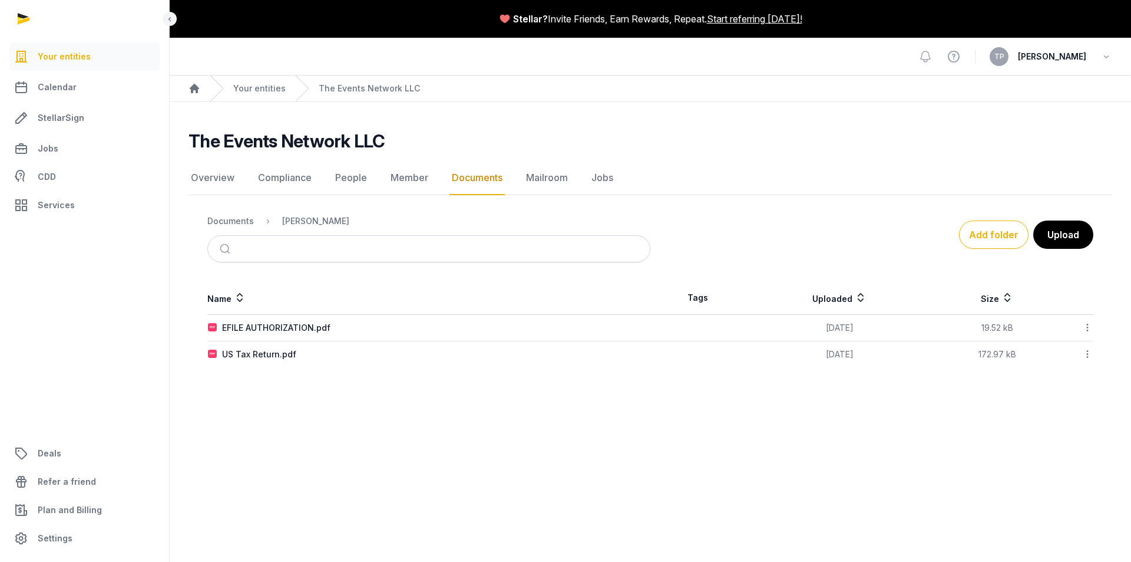
click at [1087, 352] on icon at bounding box center [1088, 354] width 11 height 12
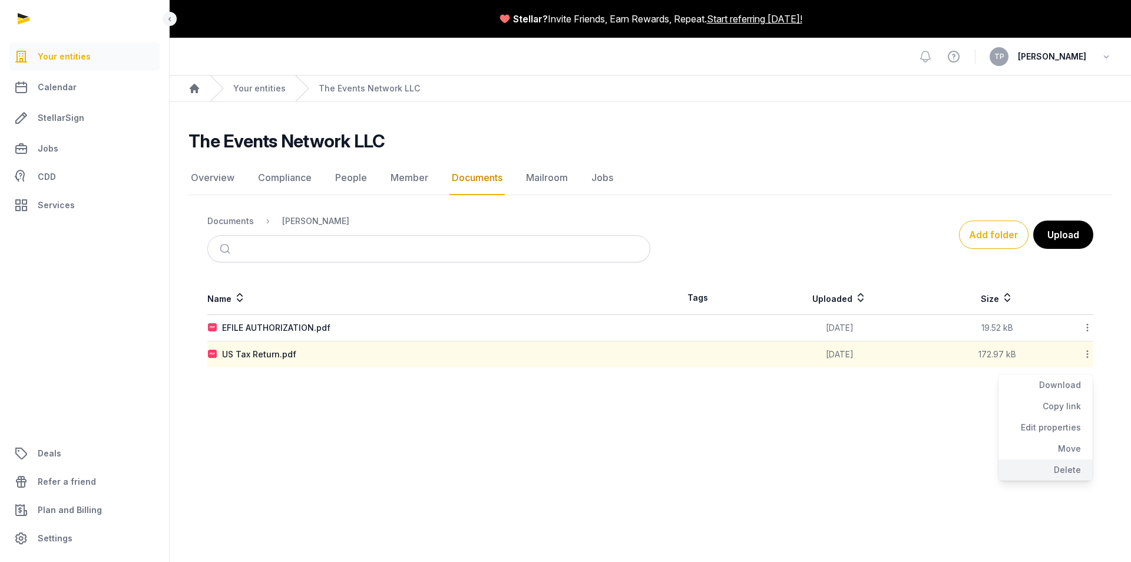
click at [1065, 462] on div "Delete" at bounding box center [1046, 469] width 94 height 21
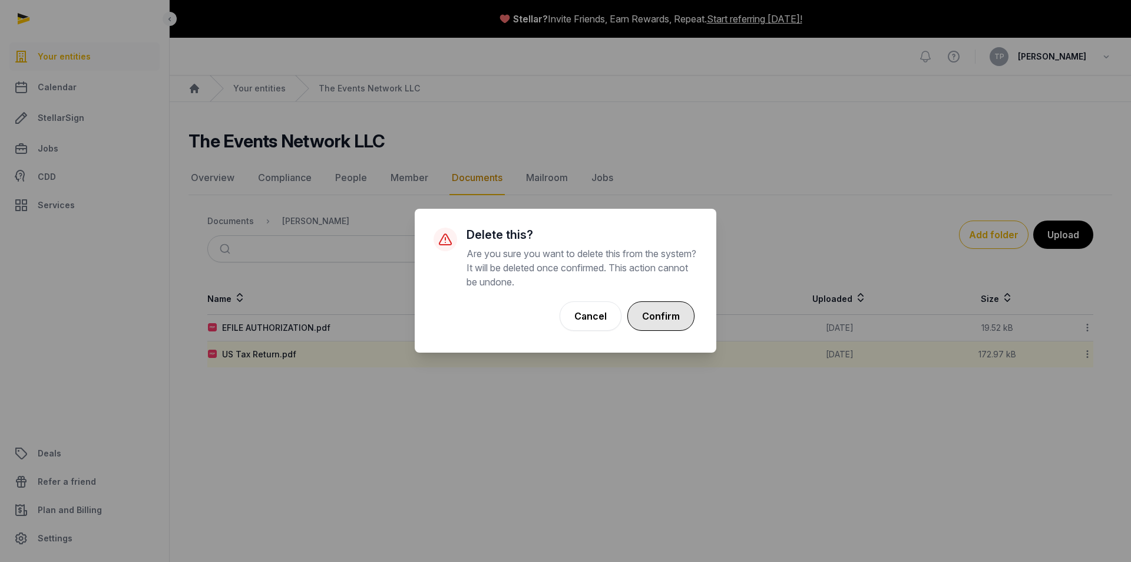
click at [677, 321] on button "Confirm" at bounding box center [661, 315] width 67 height 29
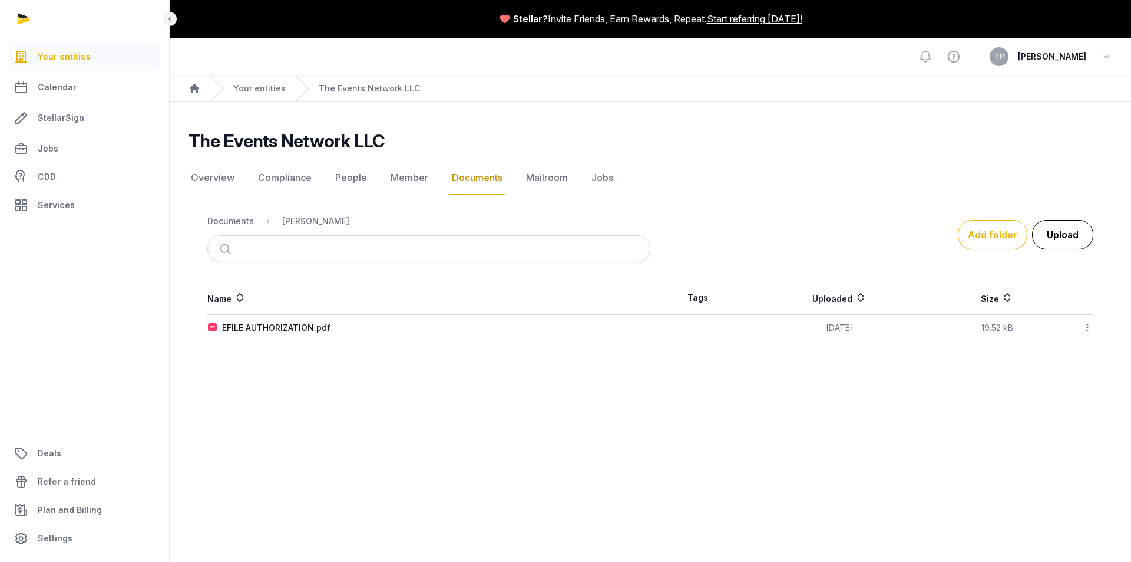
click at [1068, 229] on button "Upload" at bounding box center [1062, 234] width 61 height 29
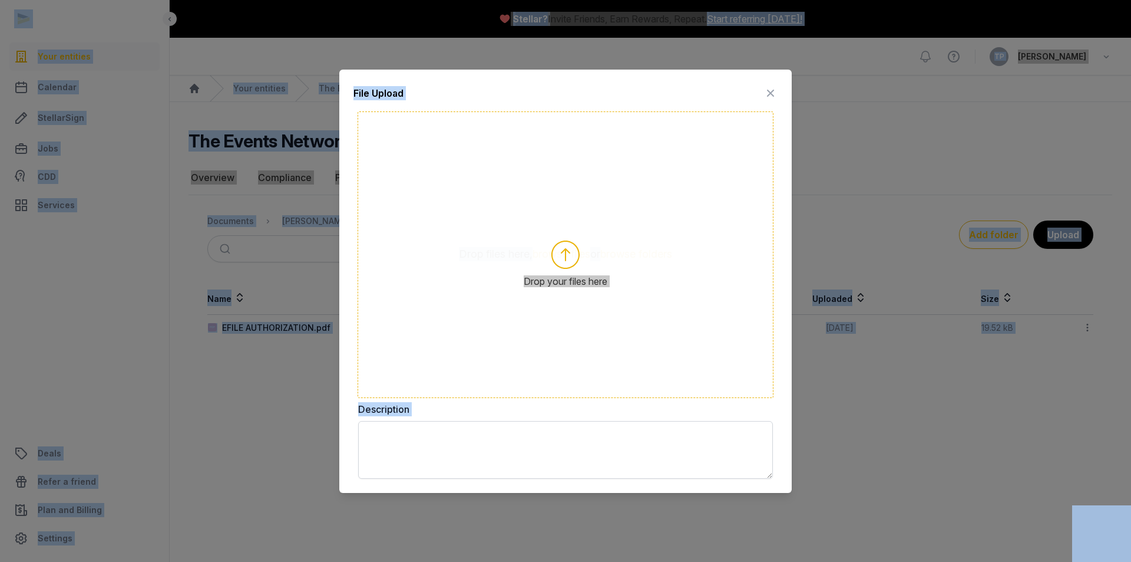
click at [625, 307] on div "Drop files here, browse files or browse folders" at bounding box center [566, 254] width 416 height 286
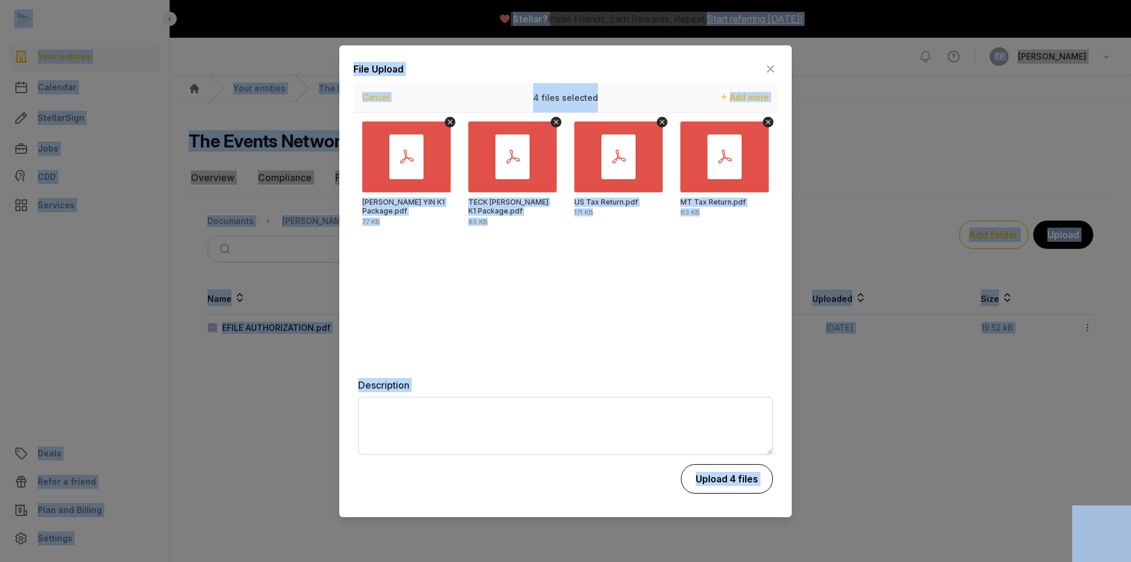
click at [731, 477] on button "Upload 4 files" at bounding box center [727, 478] width 92 height 29
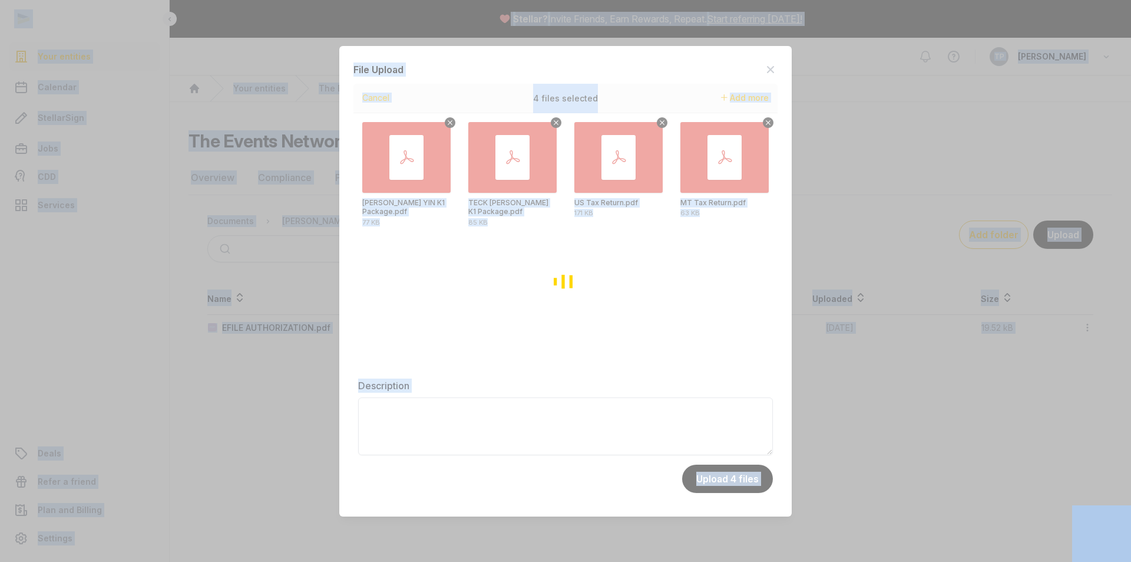
click at [888, 461] on div "Loading" at bounding box center [565, 281] width 1131 height 562
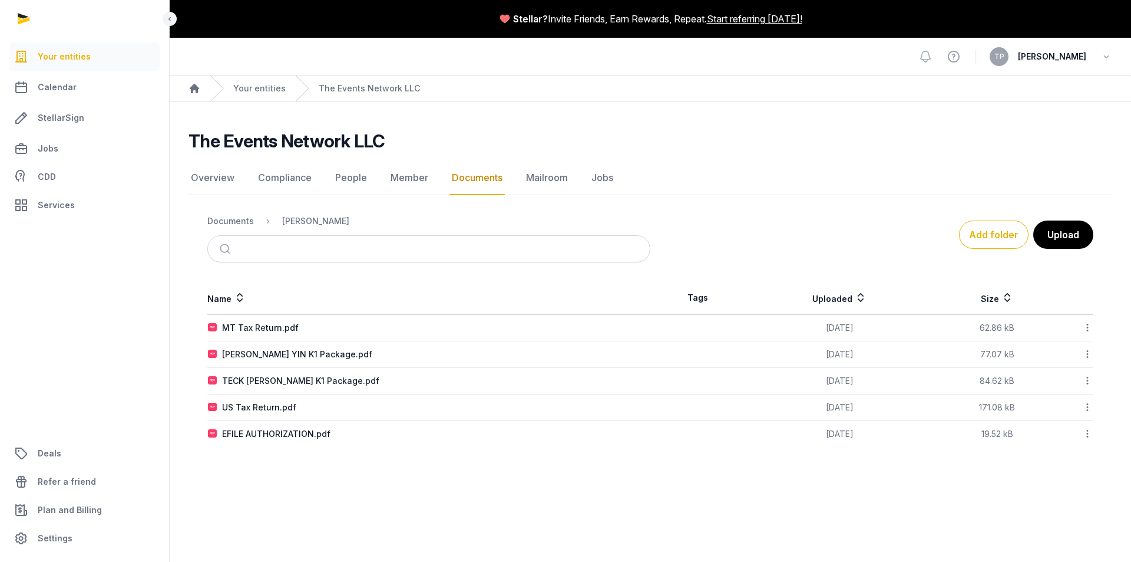
drag, startPoint x: 528, startPoint y: 561, endPoint x: 440, endPoint y: 522, distance: 96.3
click at [440, 522] on main "Stellar? Invite Friends, Earn Rewards, Repeat. Start referring [DATE]! Open sid…" at bounding box center [565, 281] width 1131 height 562
